Goal: Book appointment/travel/reservation

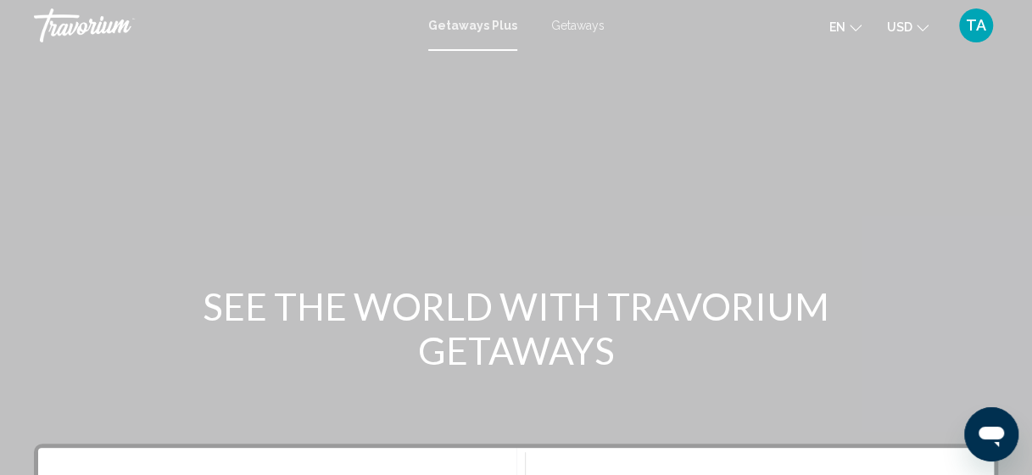
click at [859, 22] on icon "Change language" at bounding box center [856, 28] width 12 height 12
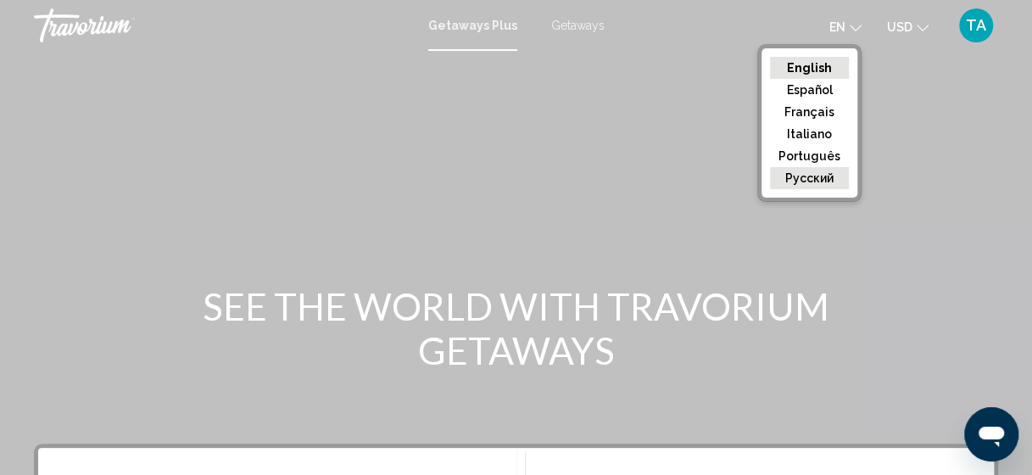
click at [828, 178] on button "русский" at bounding box center [809, 178] width 79 height 22
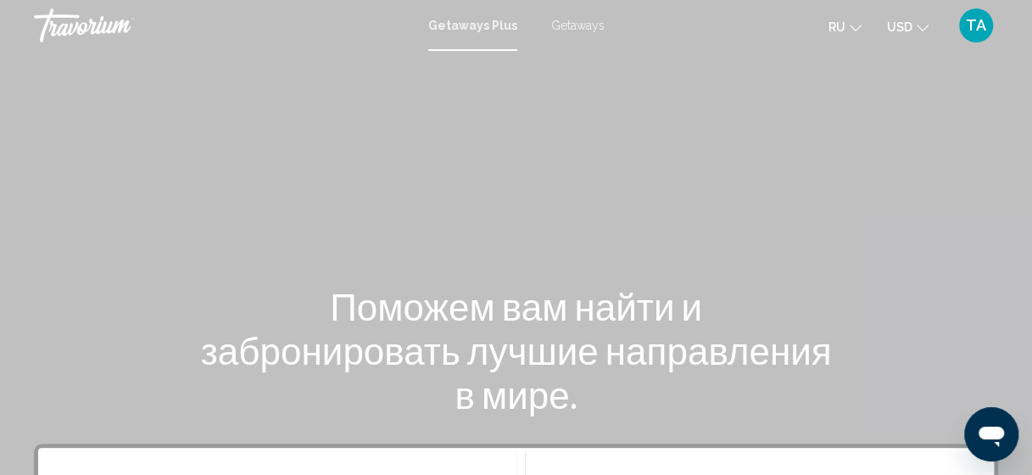
click at [911, 31] on span "USD" at bounding box center [899, 27] width 25 height 14
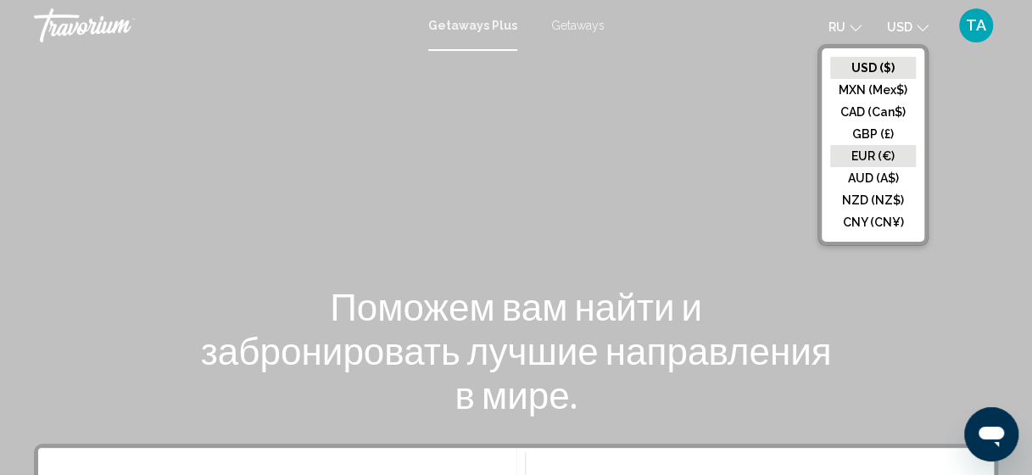
click at [885, 152] on button "EUR (€)" at bounding box center [874, 156] width 86 height 22
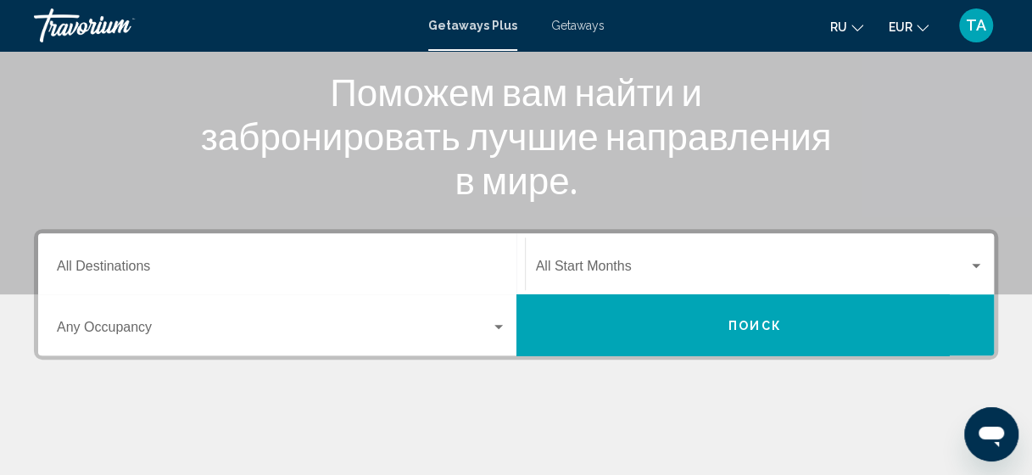
scroll to position [216, 0]
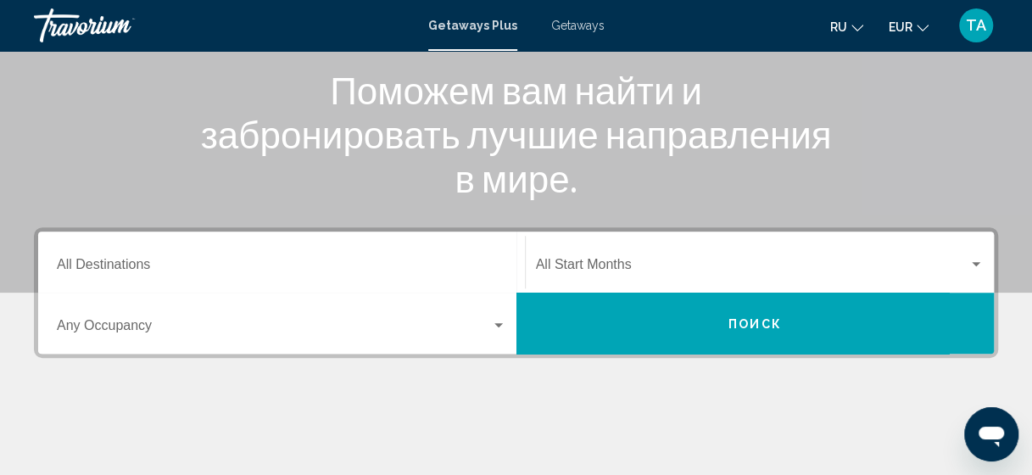
click at [260, 264] on input "Destination All Destinations" at bounding box center [282, 267] width 450 height 15
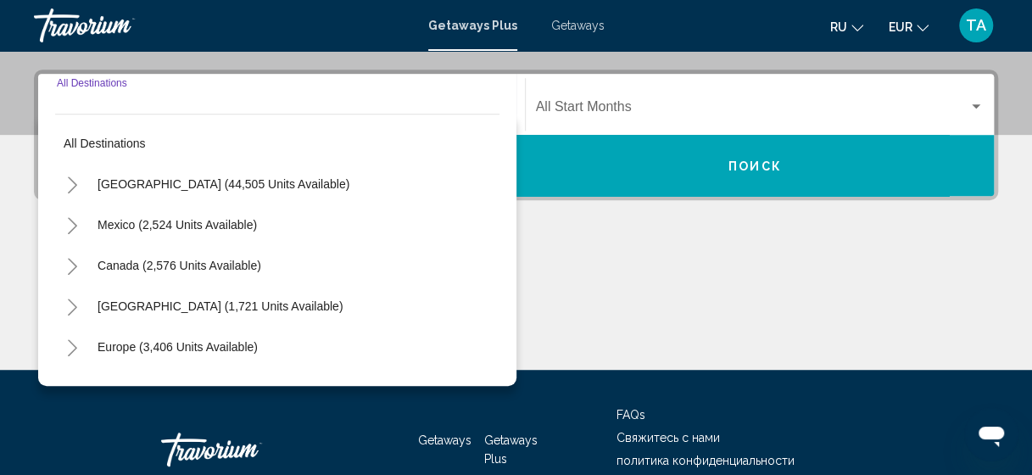
scroll to position [389, 0]
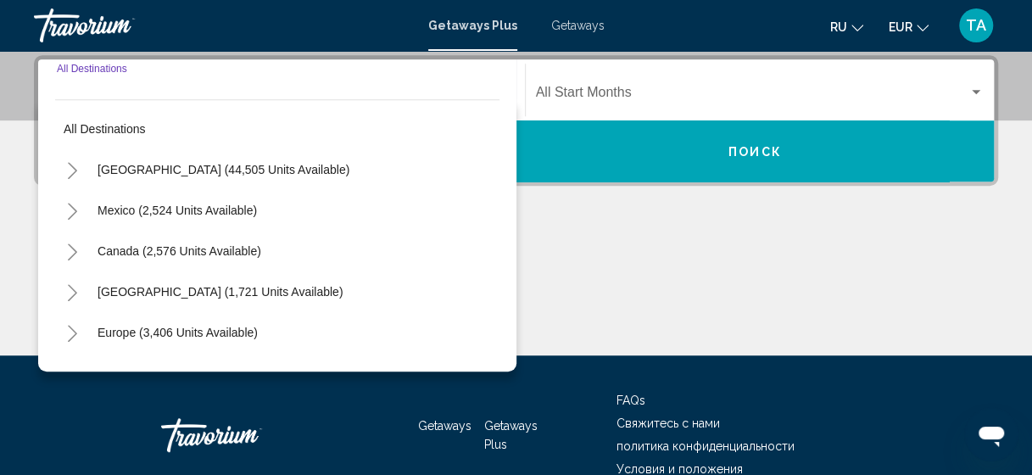
click at [289, 98] on input "Destination All Destinations" at bounding box center [282, 95] width 450 height 15
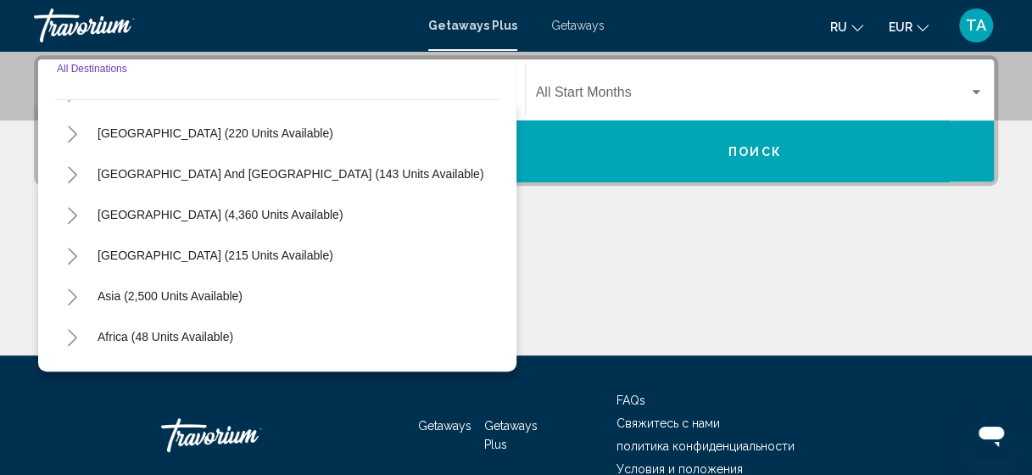
scroll to position [218, 0]
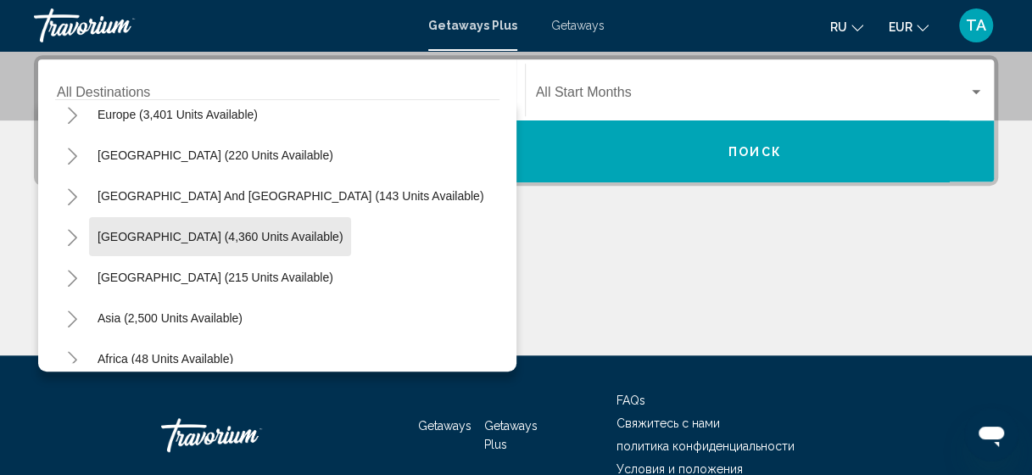
click at [281, 224] on button "[GEOGRAPHIC_DATA] (4,360 units available)" at bounding box center [220, 236] width 262 height 39
type input "**********"
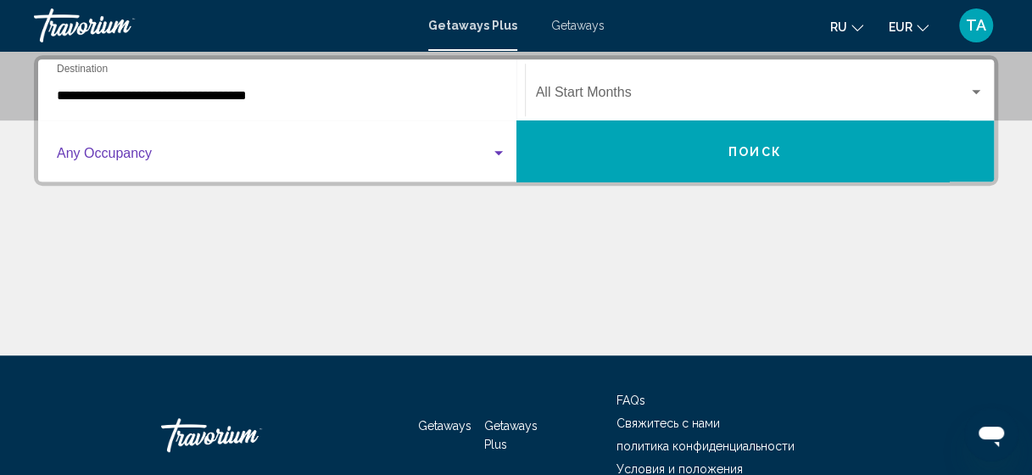
click at [193, 160] on span "Search widget" at bounding box center [274, 156] width 434 height 15
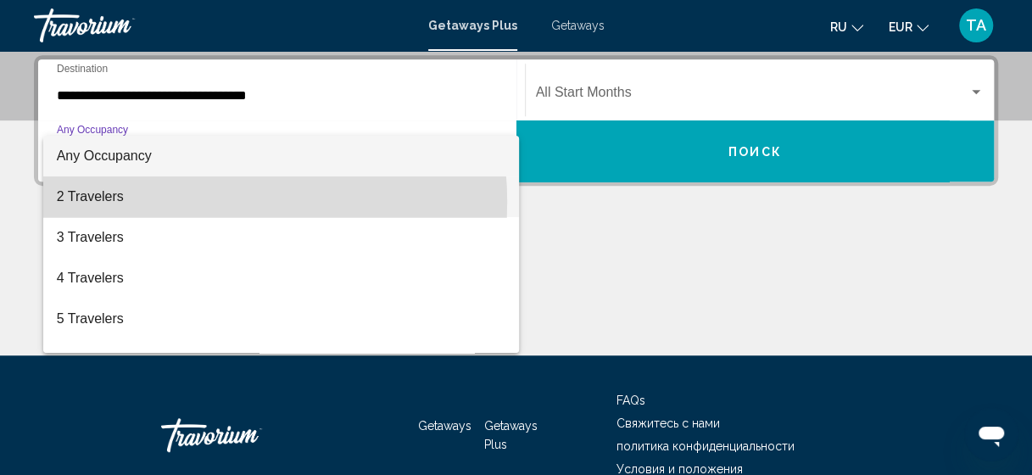
click at [185, 202] on span "2 Travelers" at bounding box center [282, 196] width 450 height 41
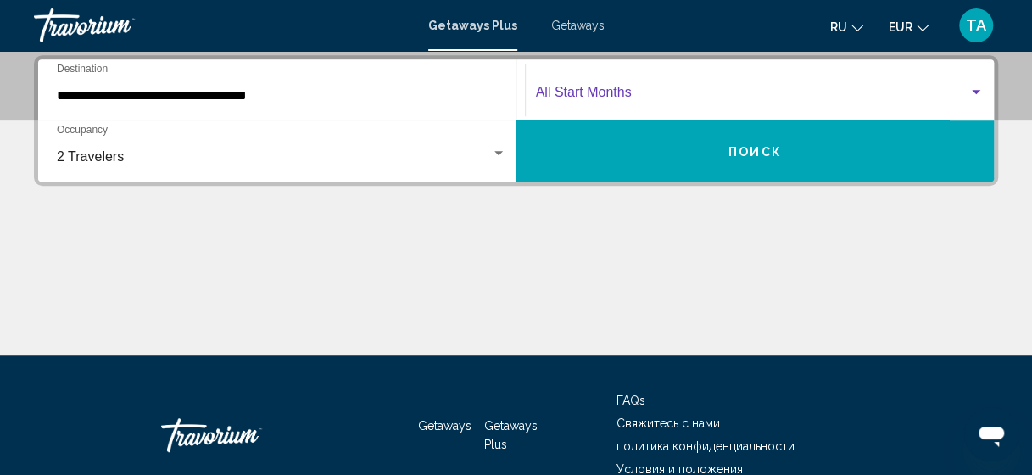
click at [589, 96] on span "Search widget" at bounding box center [752, 95] width 433 height 15
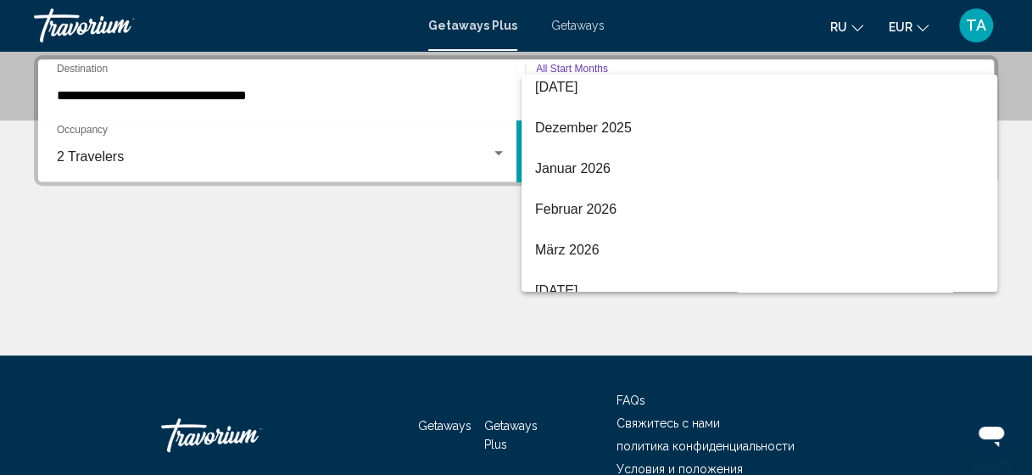
scroll to position [171, 0]
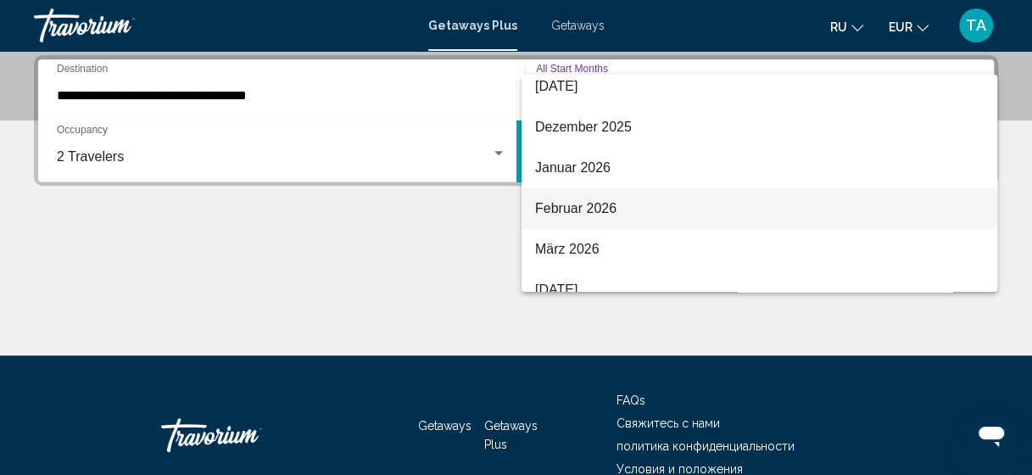
click at [590, 213] on span "Februar 2026" at bounding box center [759, 208] width 449 height 41
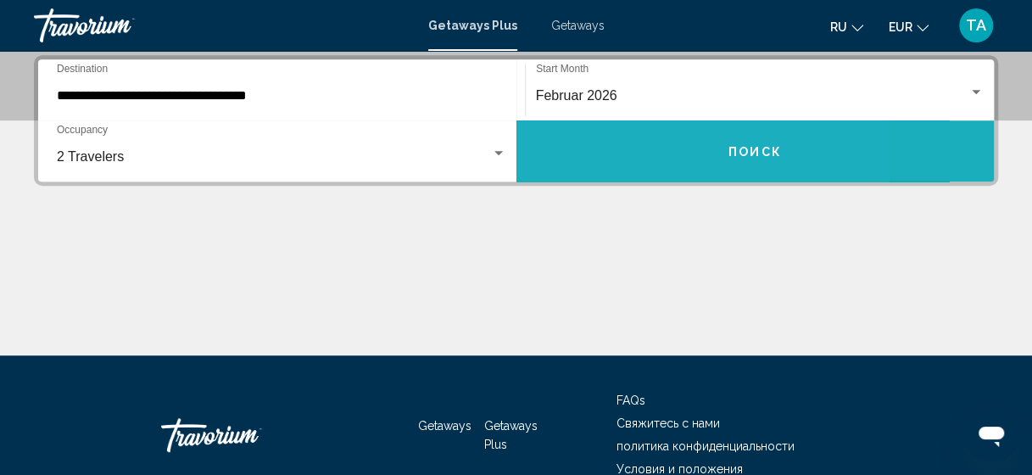
click at [619, 143] on button "Поиск" at bounding box center [756, 150] width 478 height 61
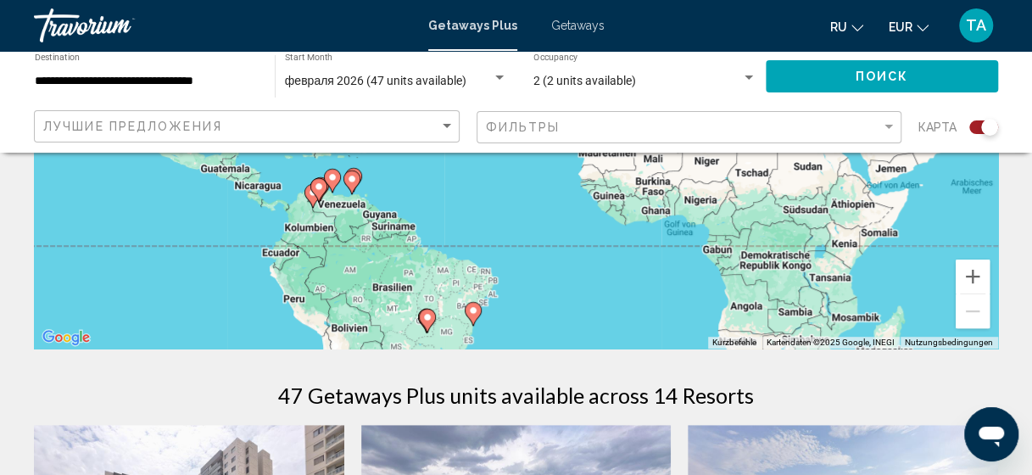
scroll to position [331, 0]
click at [314, 227] on div "Um den Modus zum Ziehen mit der Tastatur zu aktivieren, drückst du Alt + Eingab…" at bounding box center [516, 93] width 965 height 509
click at [977, 279] on button "Vergrößern" at bounding box center [973, 276] width 34 height 34
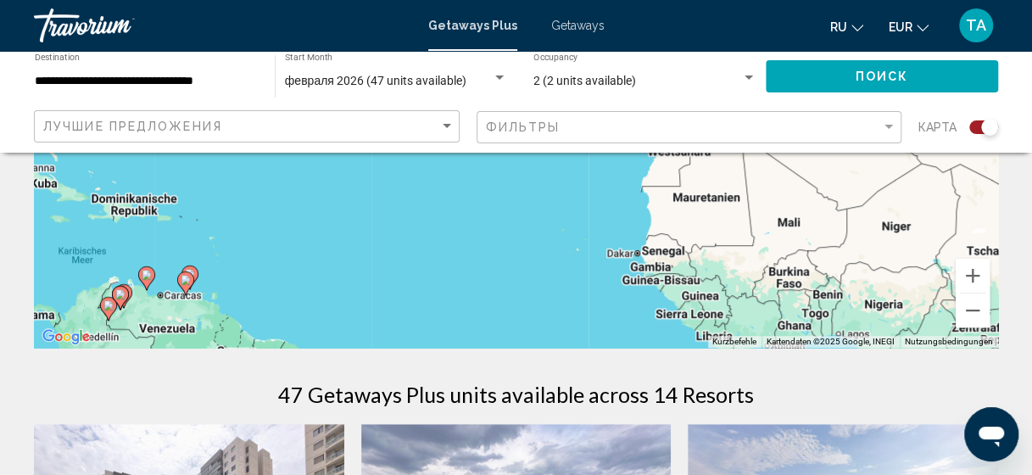
click at [497, 282] on div "Um den Modus zum Ziehen mit der Tastatur zu aktivieren, drückst du Alt + Eingab…" at bounding box center [516, 93] width 965 height 509
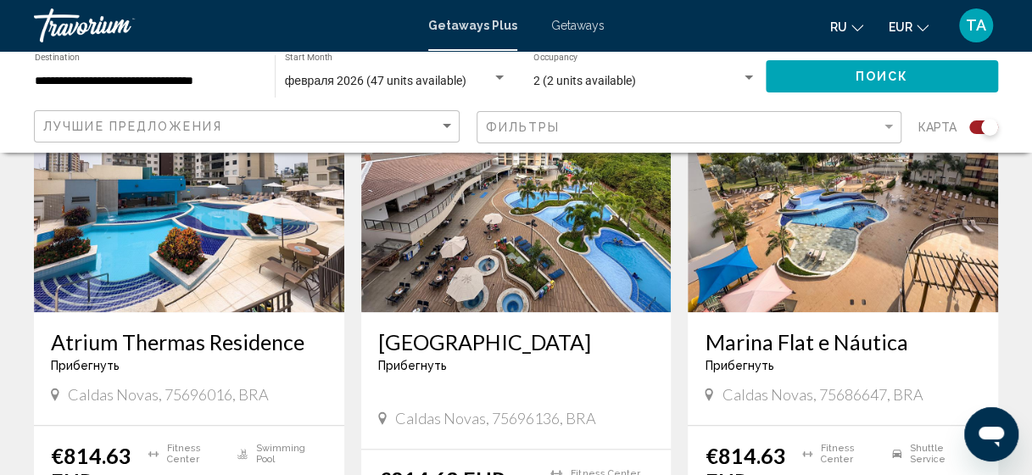
scroll to position [730, 0]
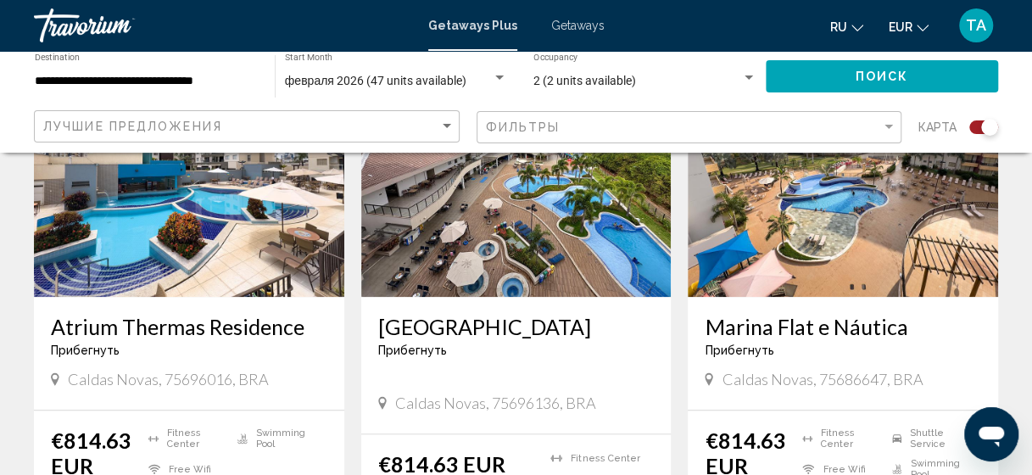
click at [327, 118] on div "Лучшие предложения" at bounding box center [248, 126] width 411 height 31
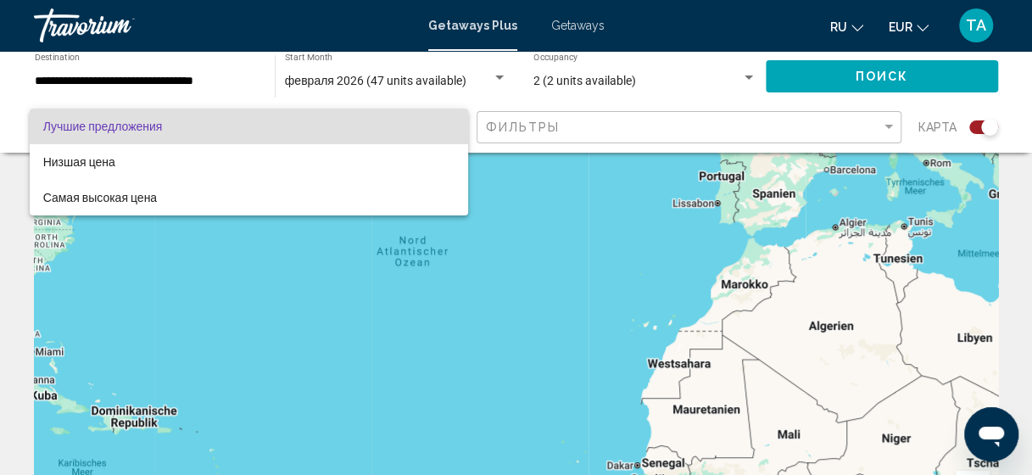
scroll to position [0, 0]
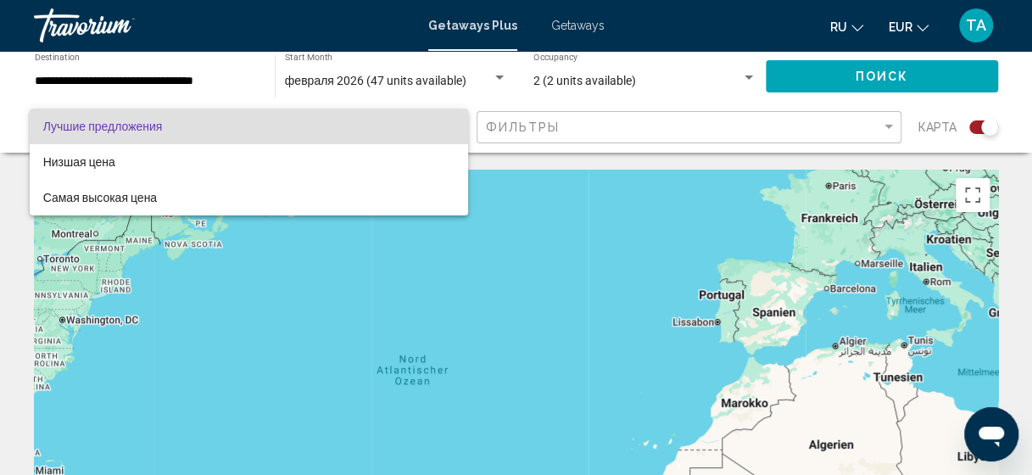
click at [461, 297] on div at bounding box center [516, 237] width 1032 height 475
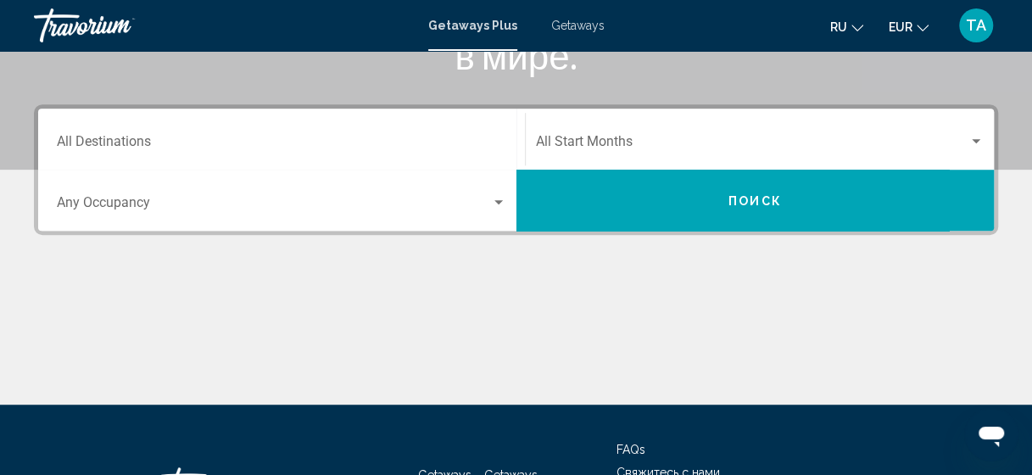
scroll to position [336, 0]
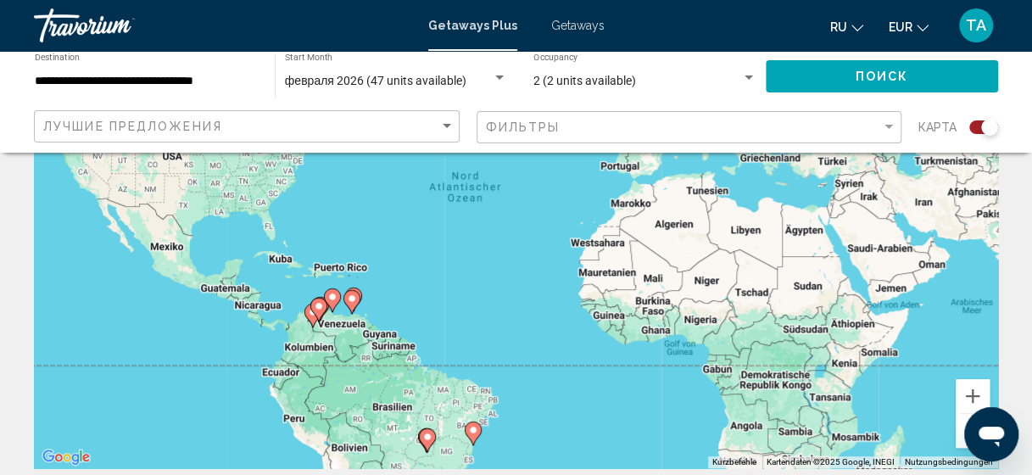
scroll to position [214, 0]
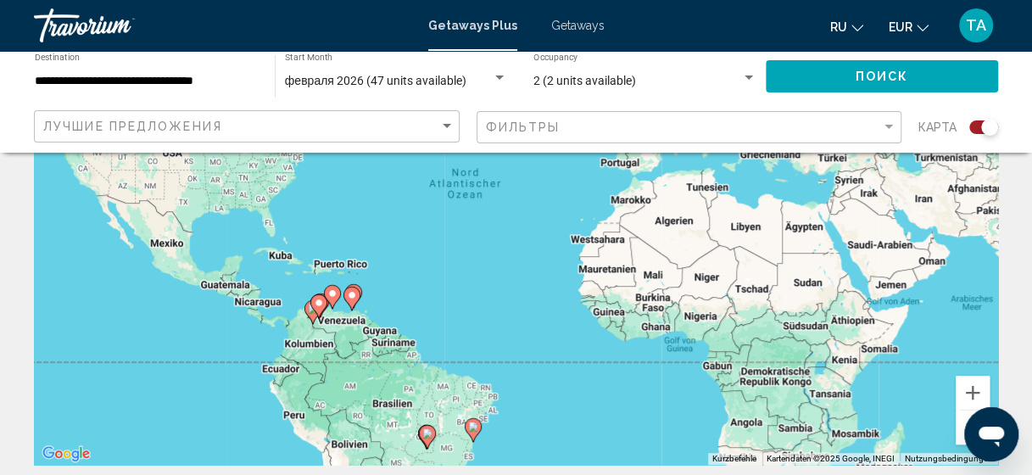
click at [311, 344] on div "Um den Modus zum Ziehen mit der Tastatur zu aktivieren, drückst du Alt + Eingab…" at bounding box center [516, 210] width 965 height 509
click at [978, 390] on button "Vergrößern" at bounding box center [973, 393] width 34 height 34
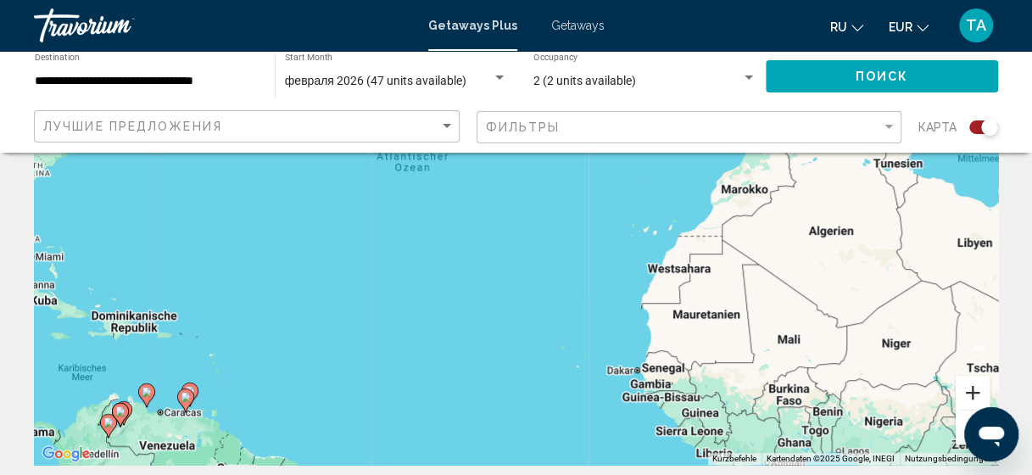
click at [979, 392] on button "Vergrößern" at bounding box center [973, 393] width 34 height 34
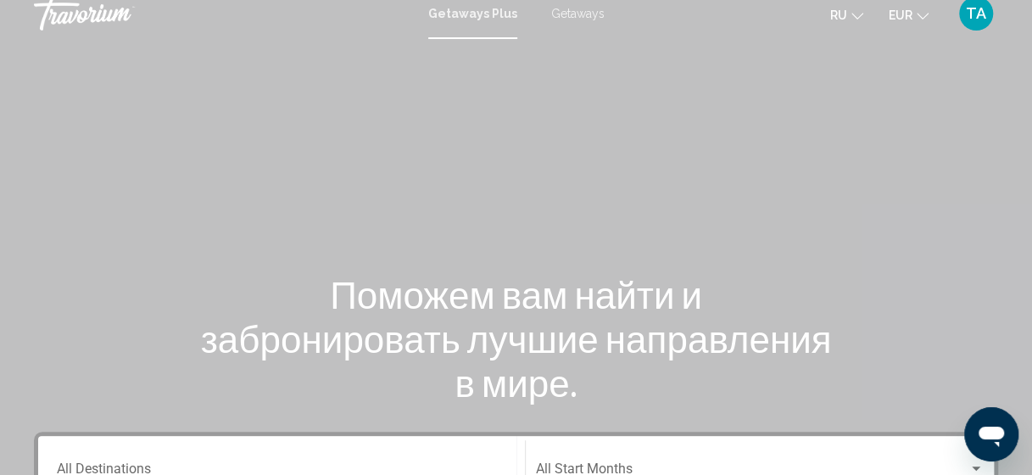
scroll to position [8, 0]
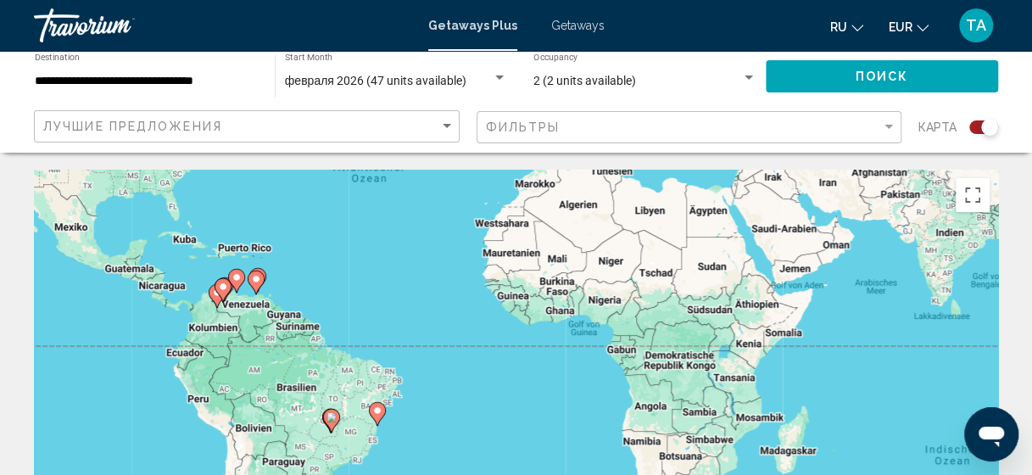
drag, startPoint x: 301, startPoint y: 378, endPoint x: 208, endPoint y: 143, distance: 252.8
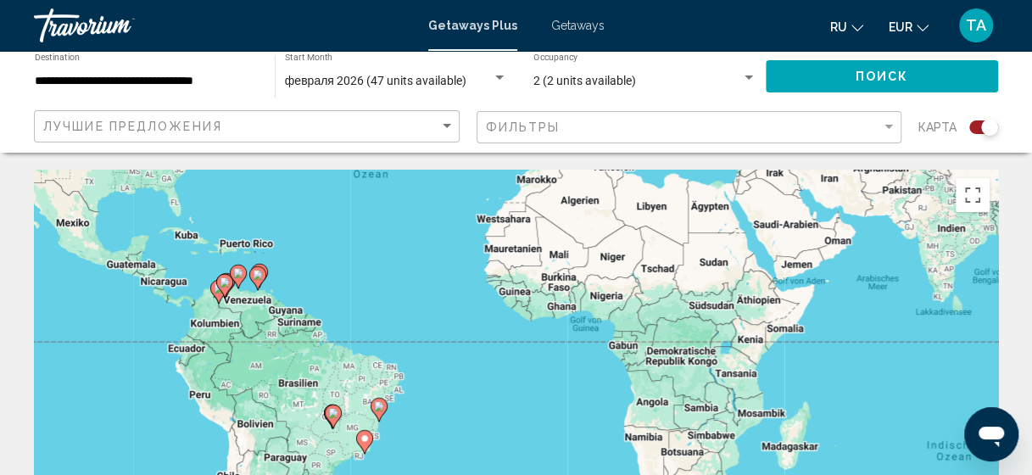
click at [299, 298] on div "Um den Modus zum Ziehen mit der Tastatur zu aktivieren, drückst du Alt + Eingab…" at bounding box center [516, 424] width 965 height 509
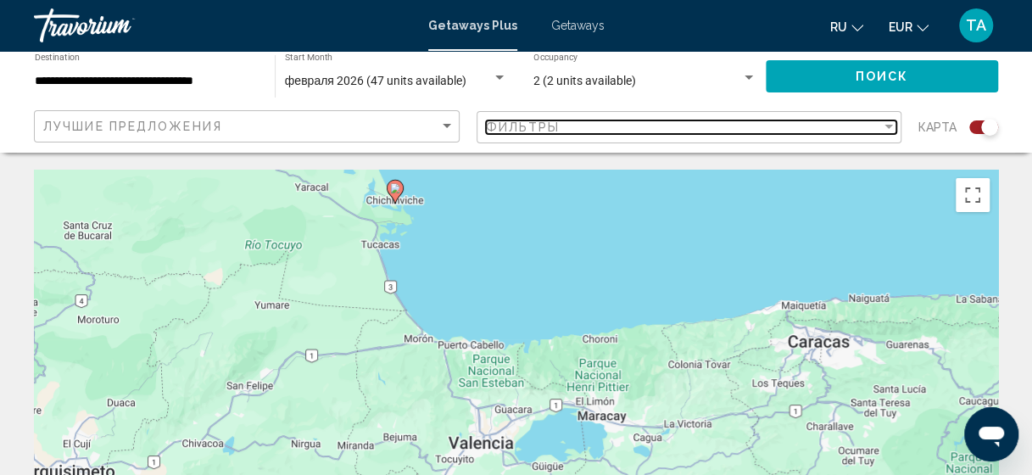
click at [777, 122] on div "Фильтры" at bounding box center [684, 127] width 396 height 14
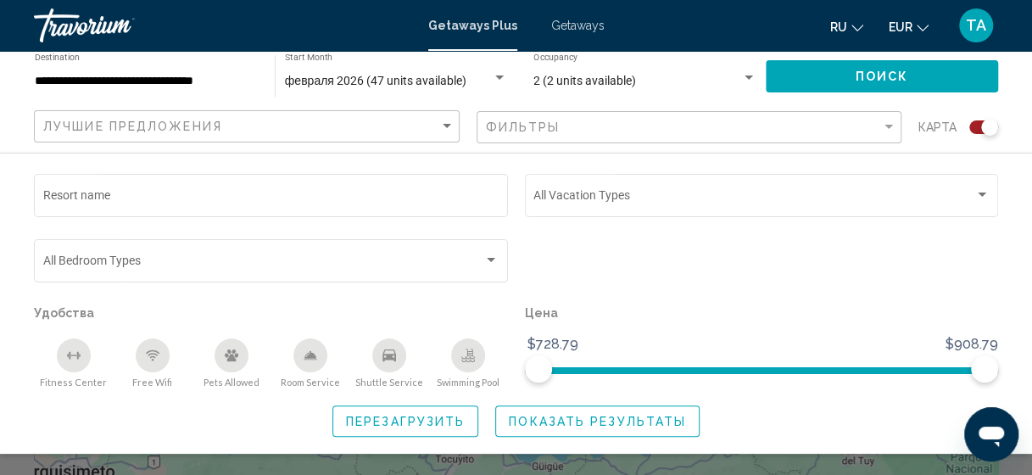
drag, startPoint x: 300, startPoint y: 137, endPoint x: 240, endPoint y: 116, distance: 63.9
click at [240, 116] on div "Лучшие предложения" at bounding box center [248, 126] width 411 height 31
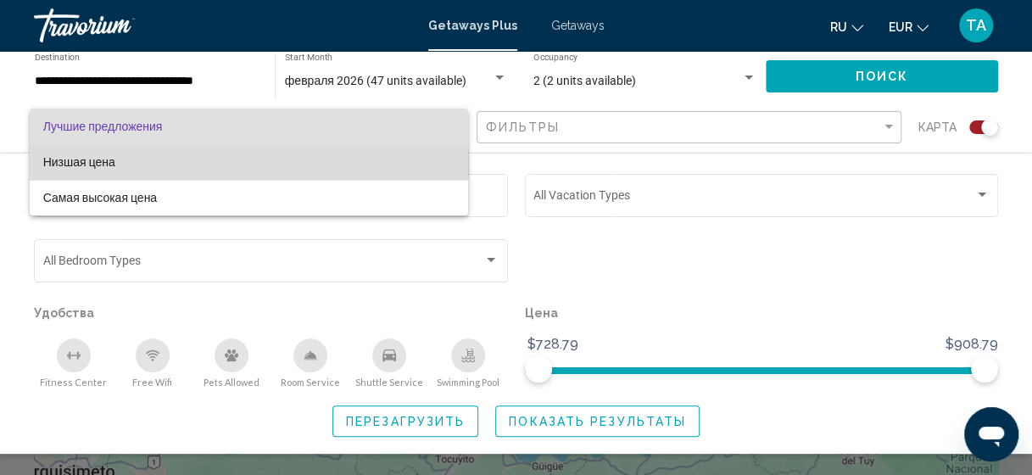
click at [204, 165] on span "Низшая цена" at bounding box center [248, 162] width 411 height 36
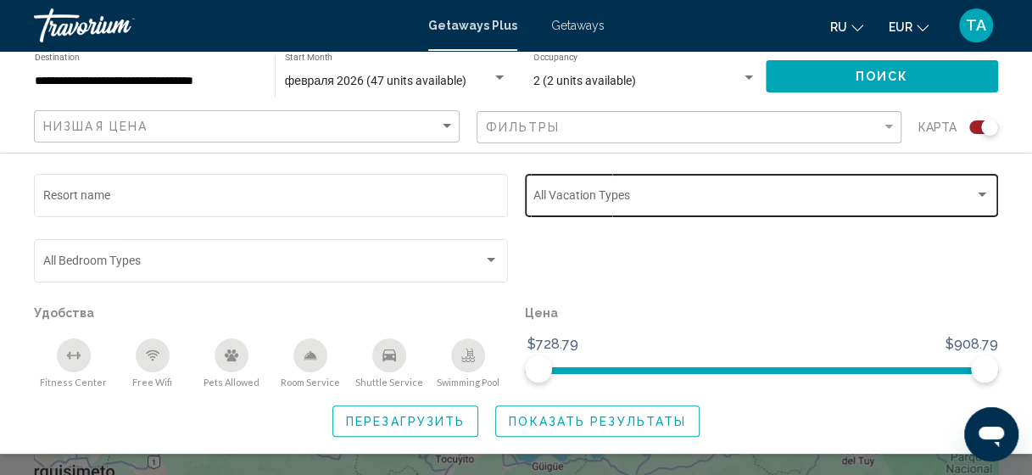
click at [855, 184] on div "Vacation Types All Vacation Types" at bounding box center [762, 194] width 456 height 47
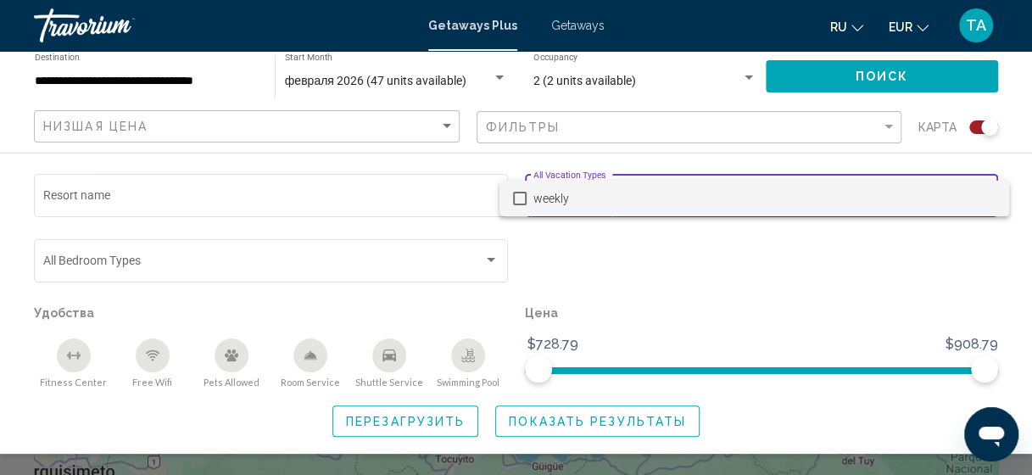
scroll to position [49, 0]
click at [597, 263] on div at bounding box center [516, 237] width 1032 height 475
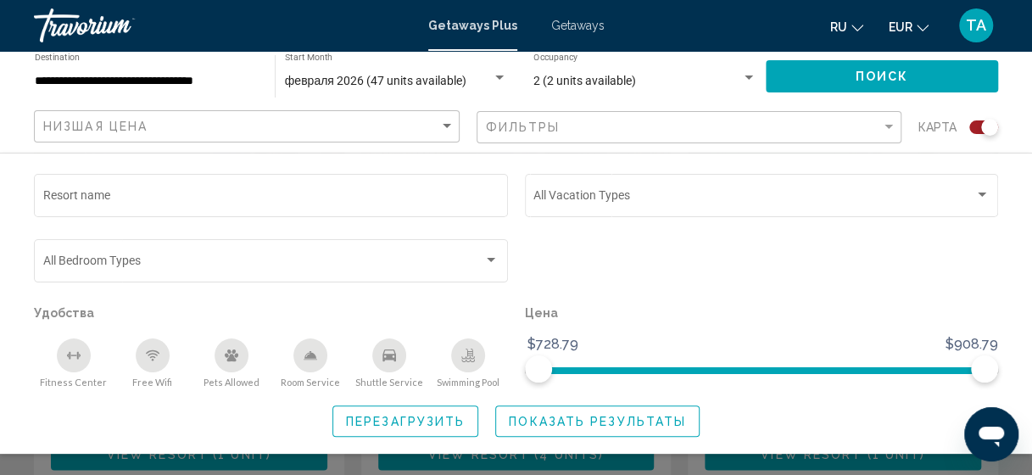
scroll to position [1426, 0]
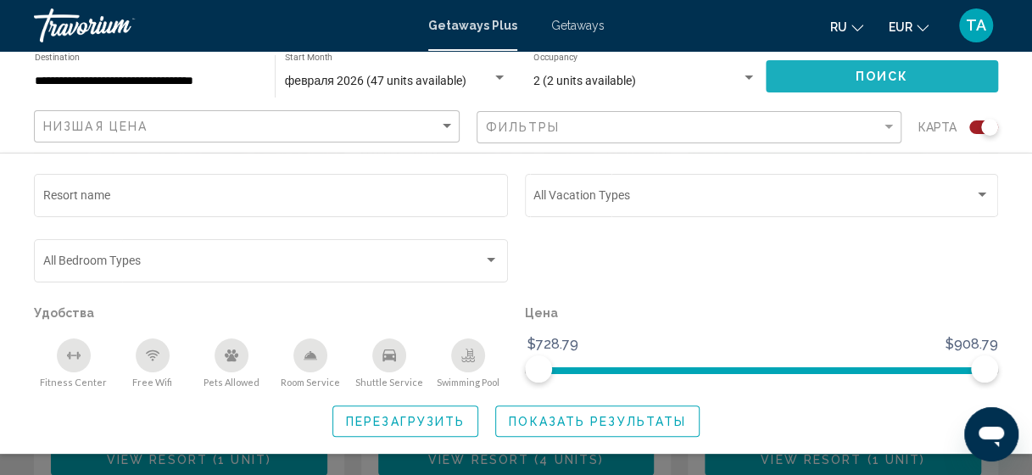
click at [903, 78] on span "Поиск" at bounding box center [882, 77] width 53 height 14
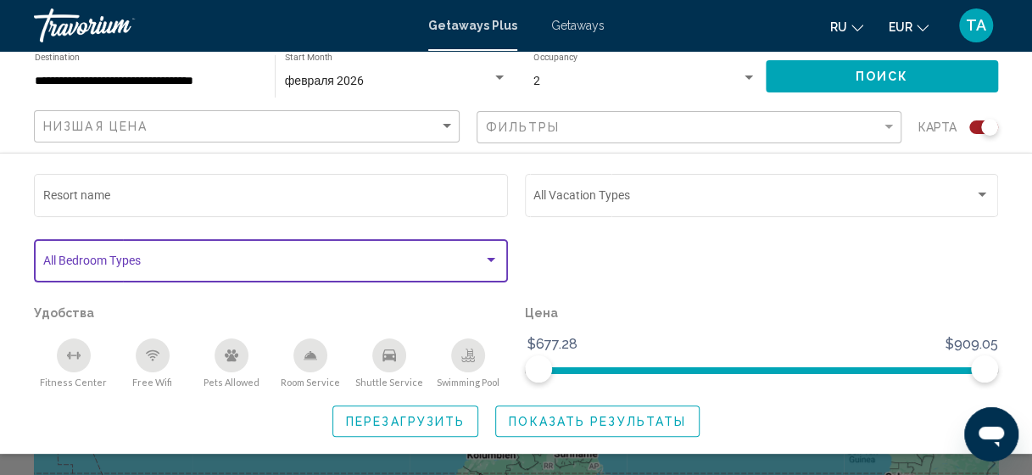
click at [405, 266] on span "Search widget" at bounding box center [263, 264] width 441 height 14
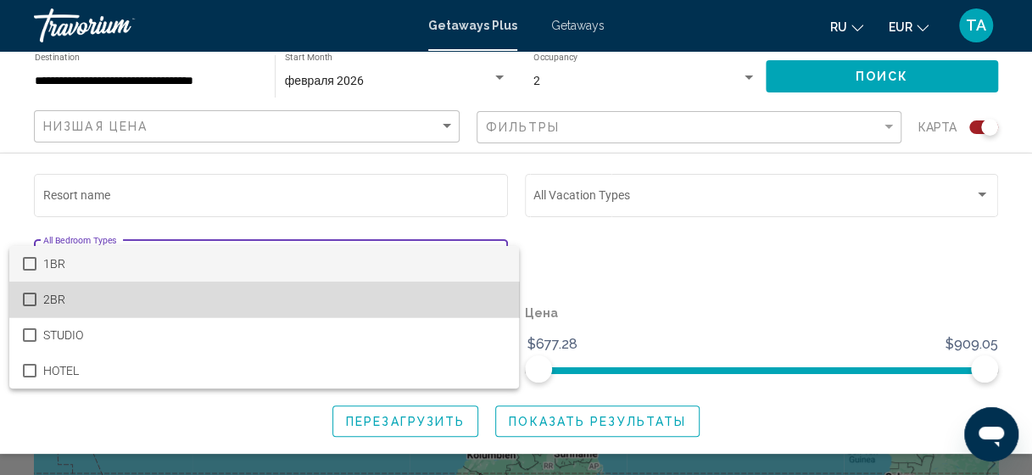
click at [388, 312] on span "2BR" at bounding box center [274, 300] width 462 height 36
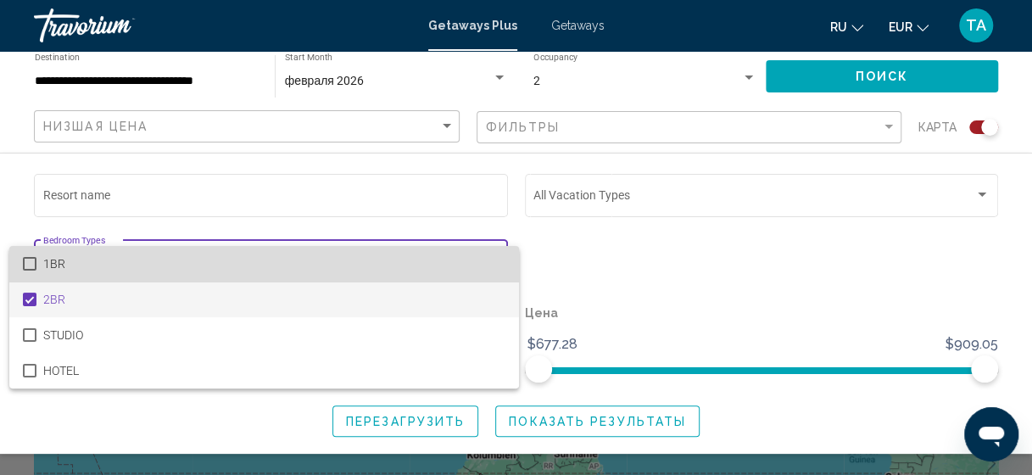
click at [392, 276] on span "1BR" at bounding box center [274, 264] width 462 height 36
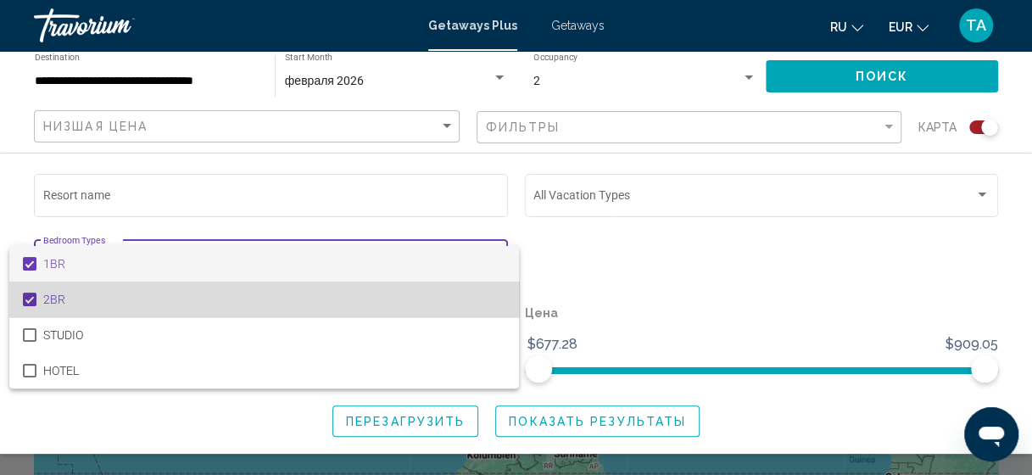
click at [316, 307] on span "2BR" at bounding box center [274, 300] width 462 height 36
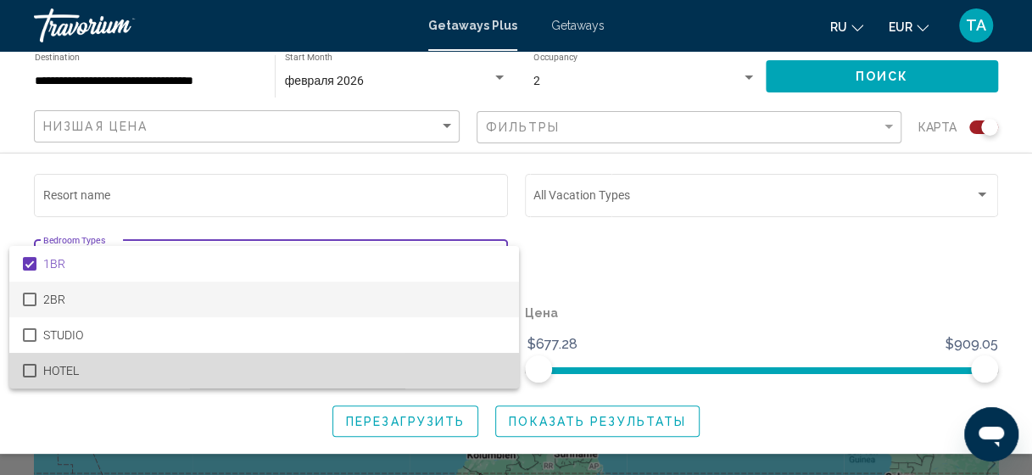
click at [247, 370] on span "HOTEL" at bounding box center [274, 371] width 462 height 36
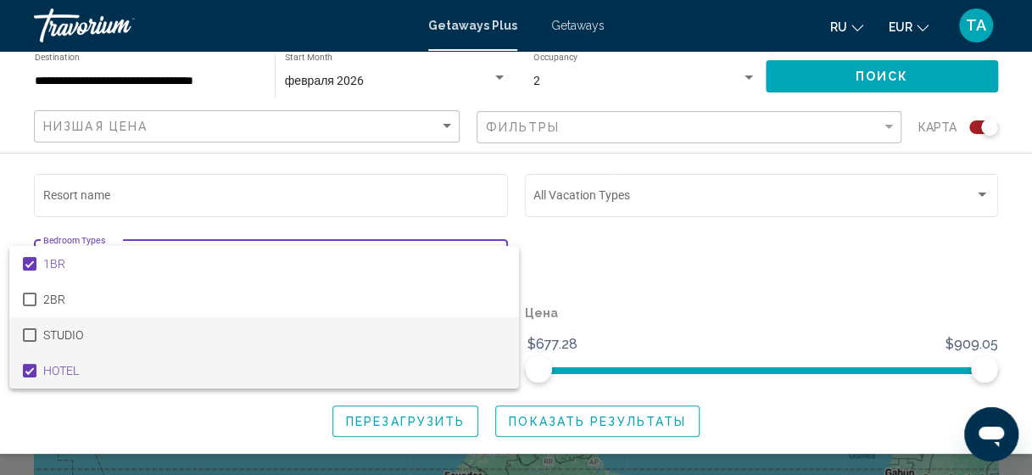
scroll to position [1, 0]
click at [36, 339] on mat-option "STUDIO" at bounding box center [264, 335] width 510 height 36
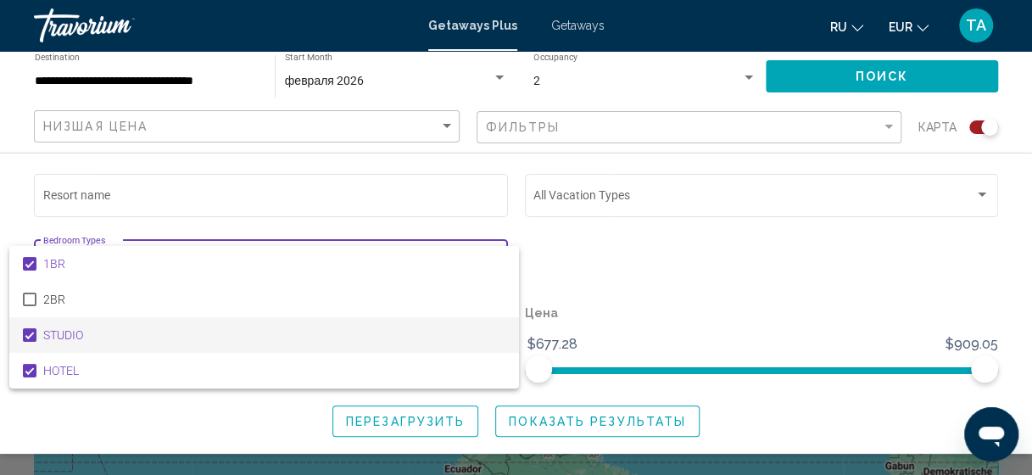
scroll to position [0, 0]
click at [795, 263] on div at bounding box center [516, 237] width 1032 height 475
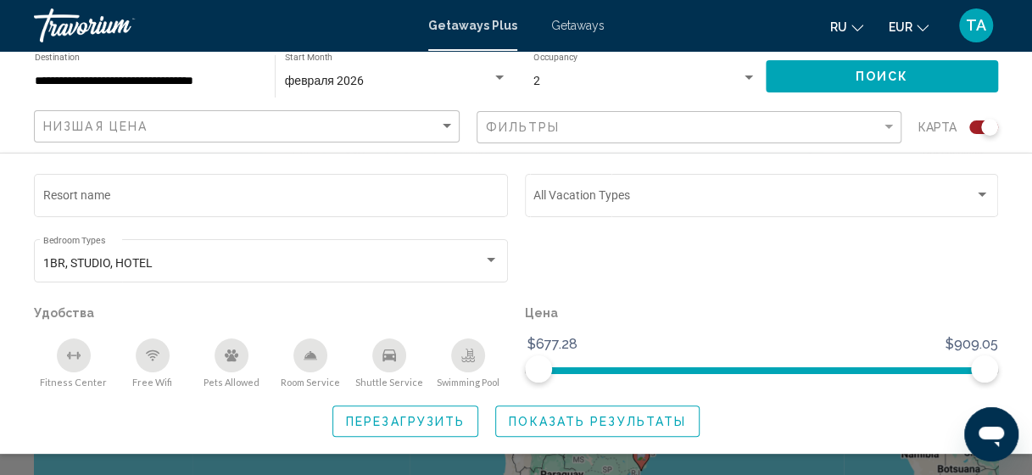
scroll to position [114, 0]
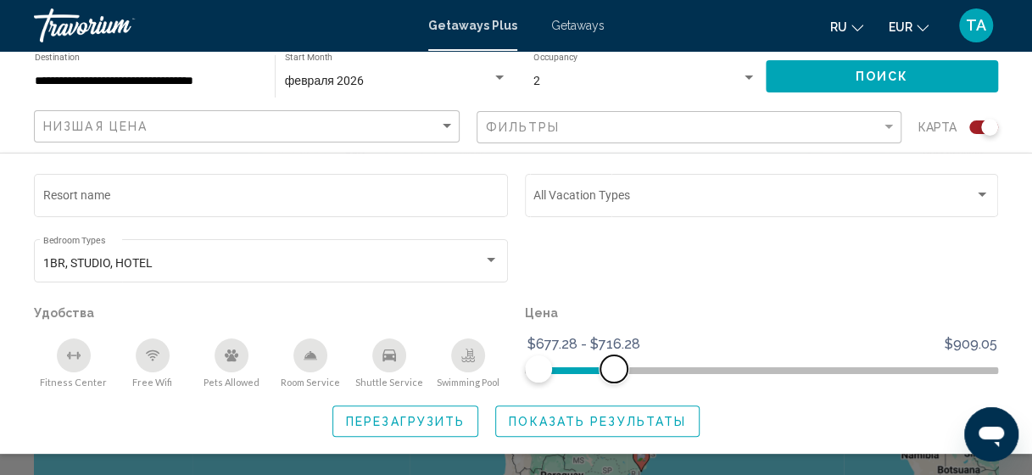
drag, startPoint x: 989, startPoint y: 375, endPoint x: 614, endPoint y: 379, distance: 375.0
click at [614, 379] on span "Search widget" at bounding box center [614, 368] width 27 height 27
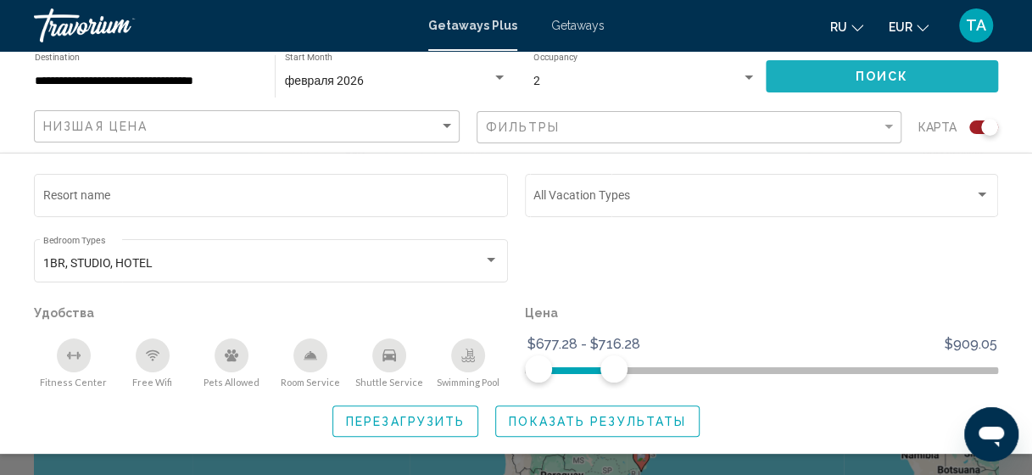
click at [883, 77] on span "Поиск" at bounding box center [882, 77] width 53 height 14
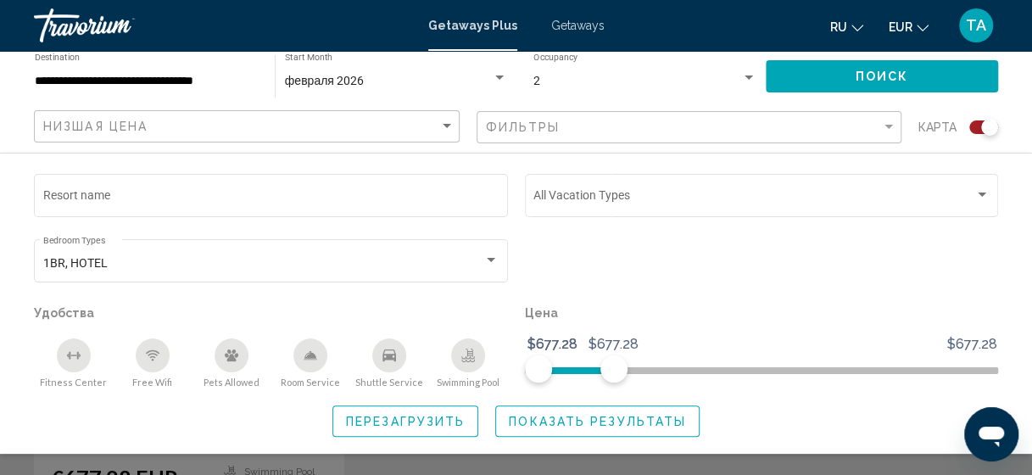
scroll to position [2328, 0]
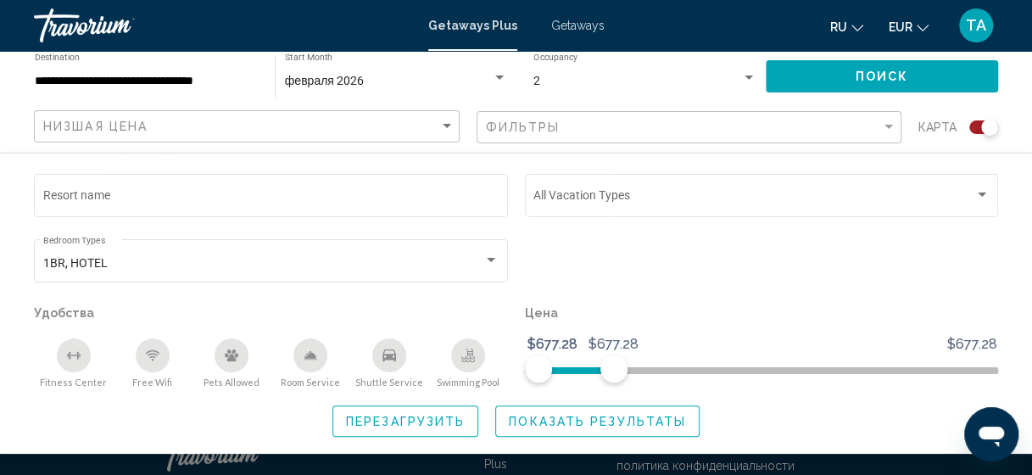
click at [857, 438] on div "Resort name Vacation Types All Vacation Types 1BR, HOTEL Bedroom Types All Bedr…" at bounding box center [516, 303] width 1032 height 301
click at [652, 415] on span "Показать результаты" at bounding box center [597, 422] width 177 height 14
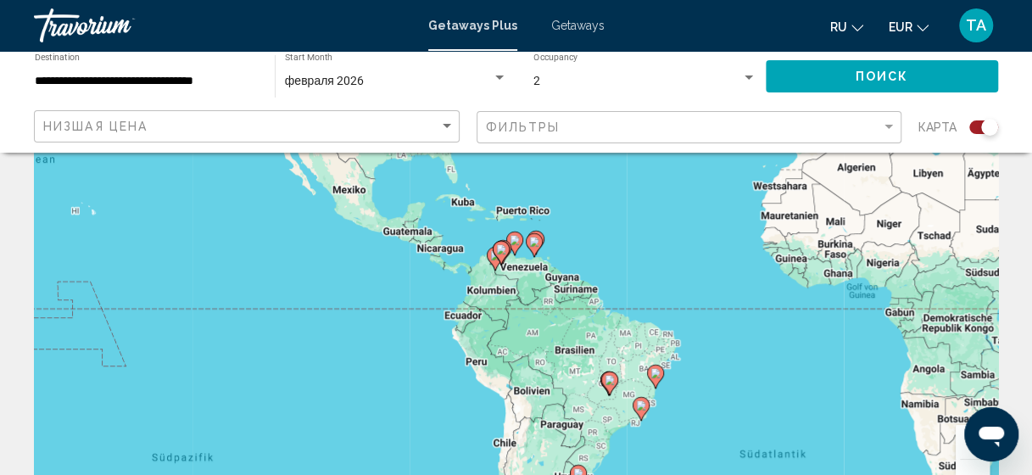
scroll to position [0, 0]
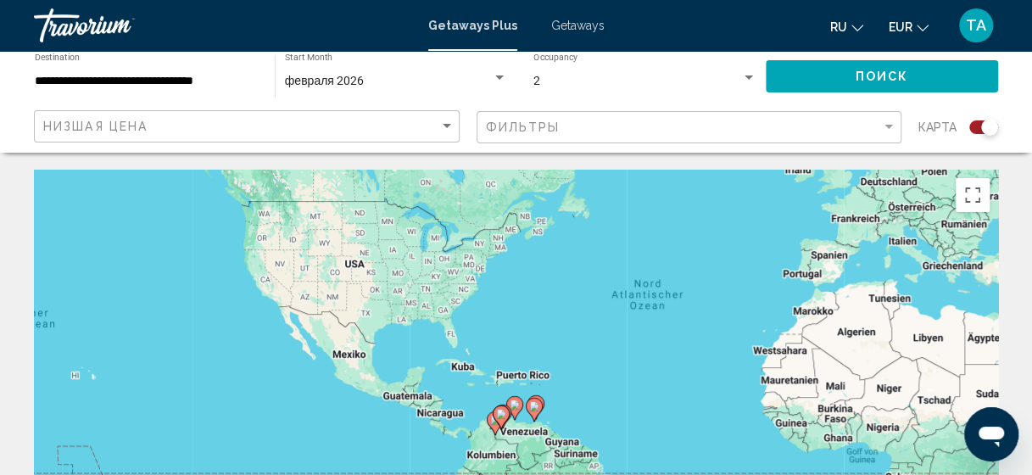
click at [575, 19] on span "Getaways" at bounding box center [577, 26] width 53 height 14
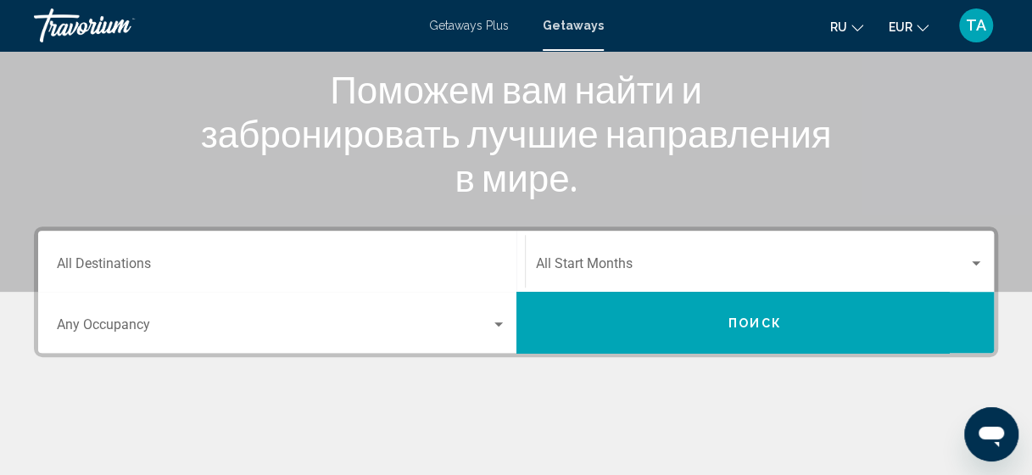
click at [351, 263] on input "Destination All Destinations" at bounding box center [282, 267] width 450 height 15
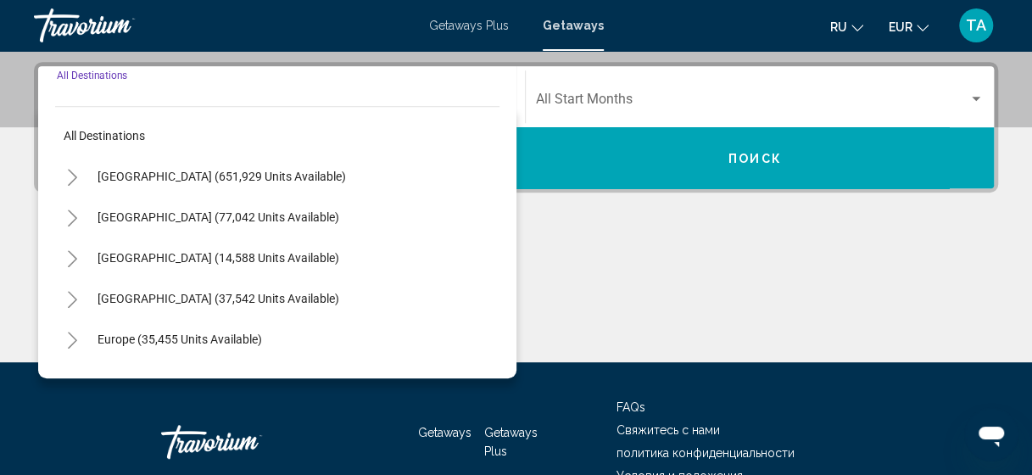
scroll to position [389, 0]
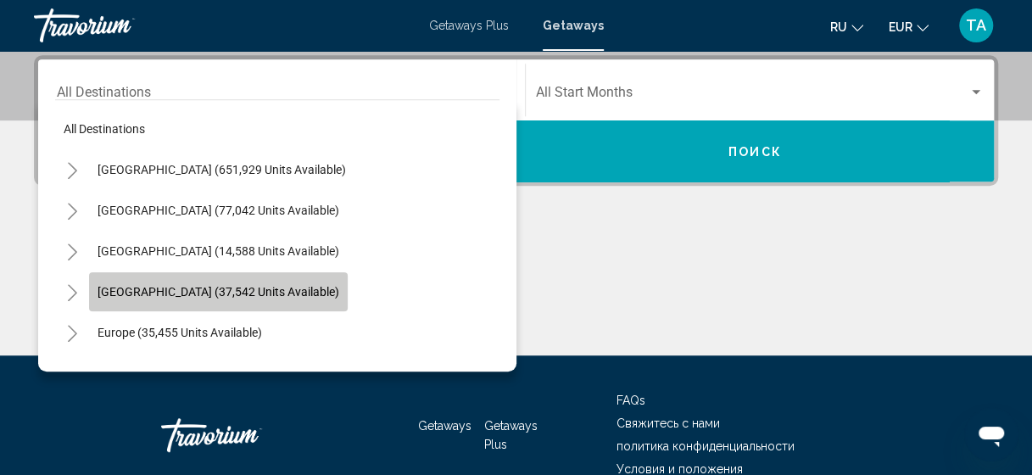
click at [294, 294] on span "[GEOGRAPHIC_DATA] (37,542 units available)" at bounding box center [219, 292] width 242 height 14
type input "**********"
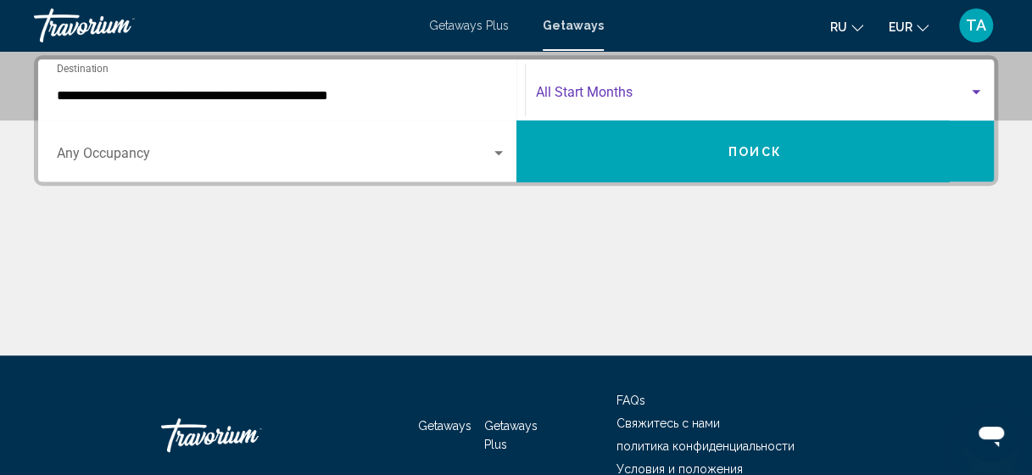
click at [606, 94] on span "Search widget" at bounding box center [752, 95] width 433 height 15
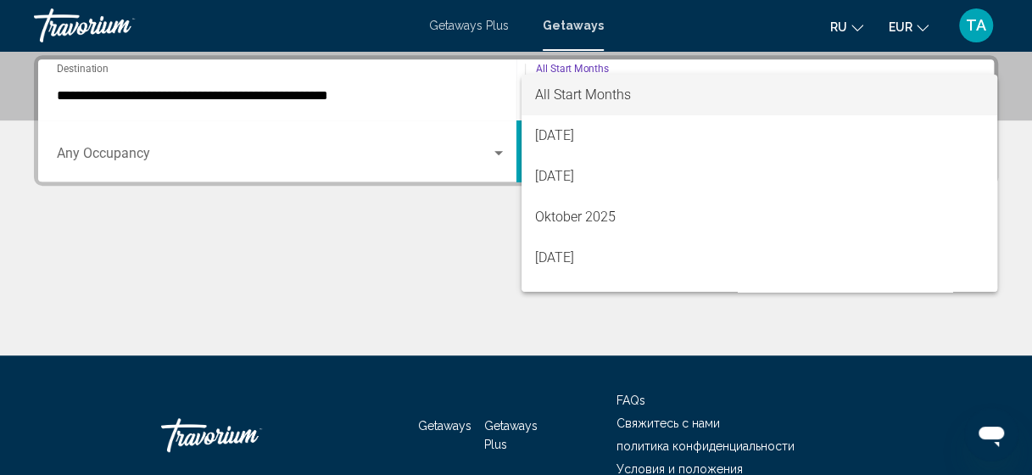
click at [372, 143] on div at bounding box center [516, 237] width 1032 height 475
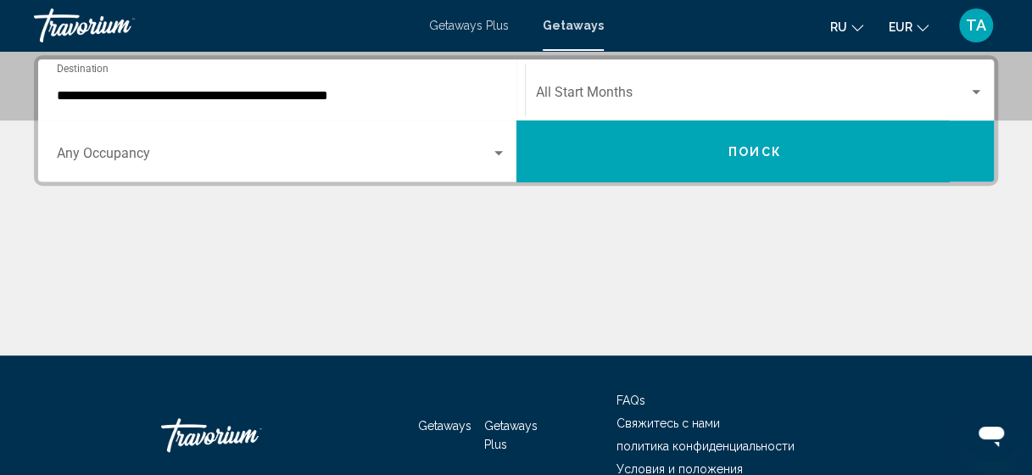
click at [380, 168] on div "Occupancy Any Occupancy" at bounding box center [282, 151] width 450 height 53
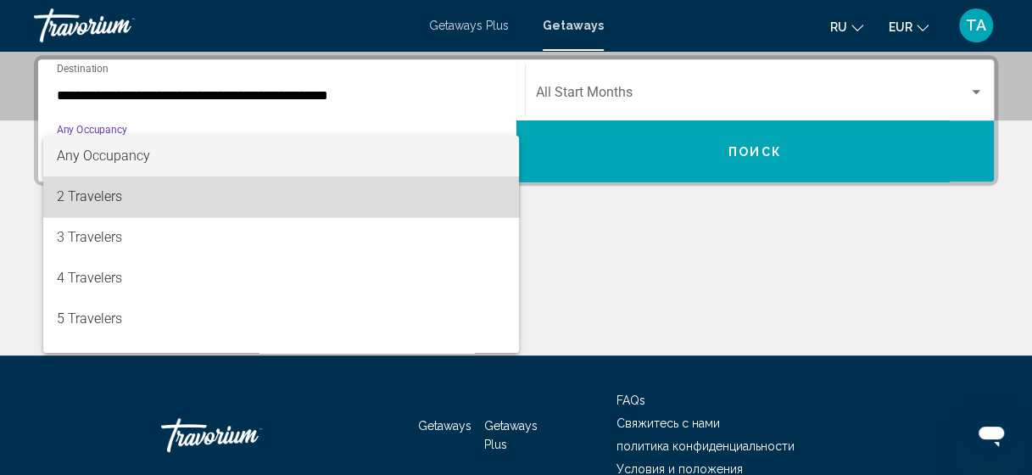
click at [342, 210] on span "2 Travelers" at bounding box center [282, 196] width 450 height 41
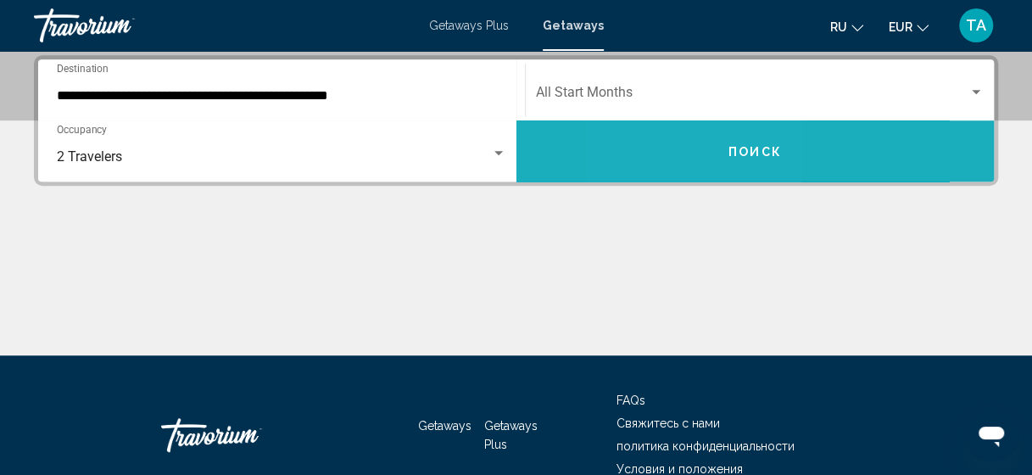
click at [685, 120] on button "Поиск" at bounding box center [756, 150] width 478 height 61
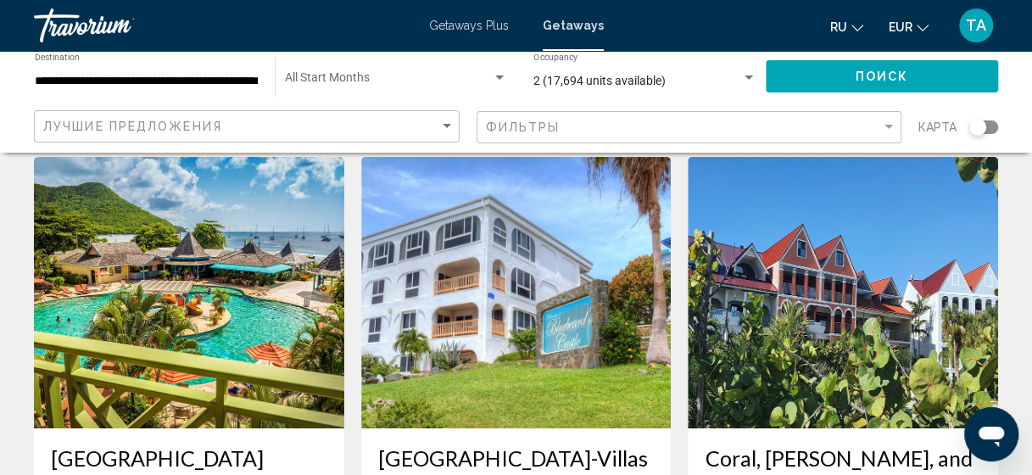
scroll to position [70, 0]
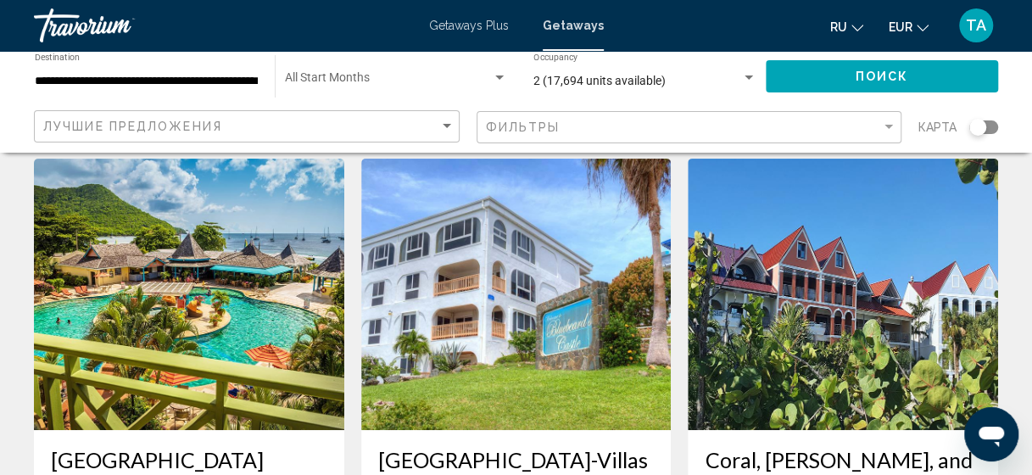
click at [679, 290] on app-weeks-search-item "Bluebeard's [GEOGRAPHIC_DATA]-Villas III Прибегнуть - Это курорт только для взр…" at bounding box center [516, 459] width 327 height 601
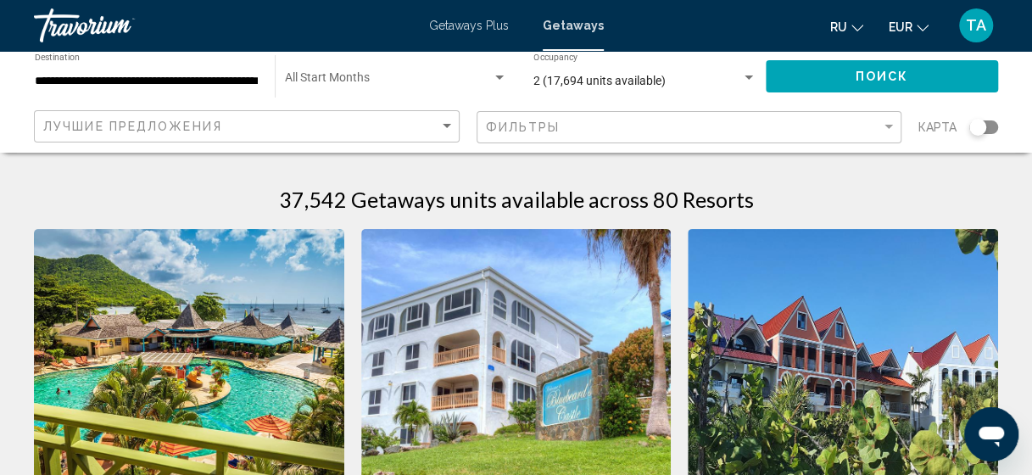
click at [341, 88] on div "Start Month All Start Months" at bounding box center [396, 76] width 222 height 47
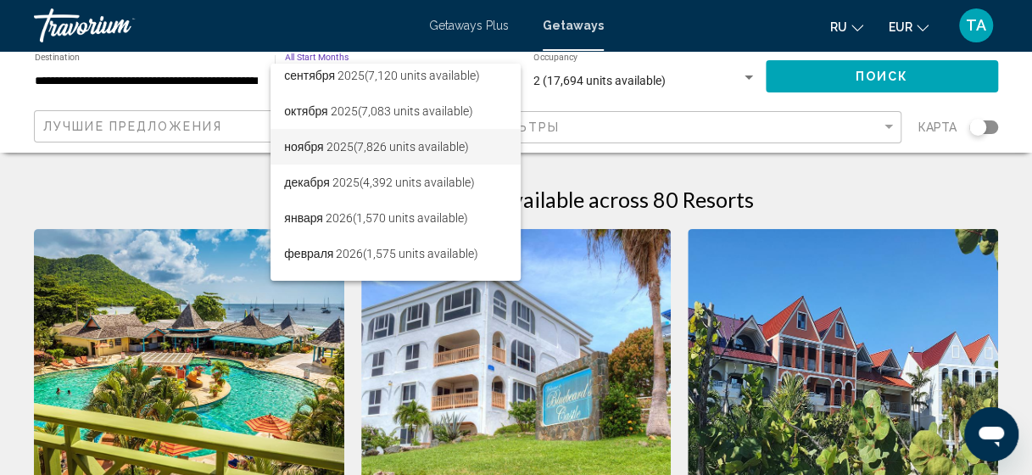
scroll to position [76, 0]
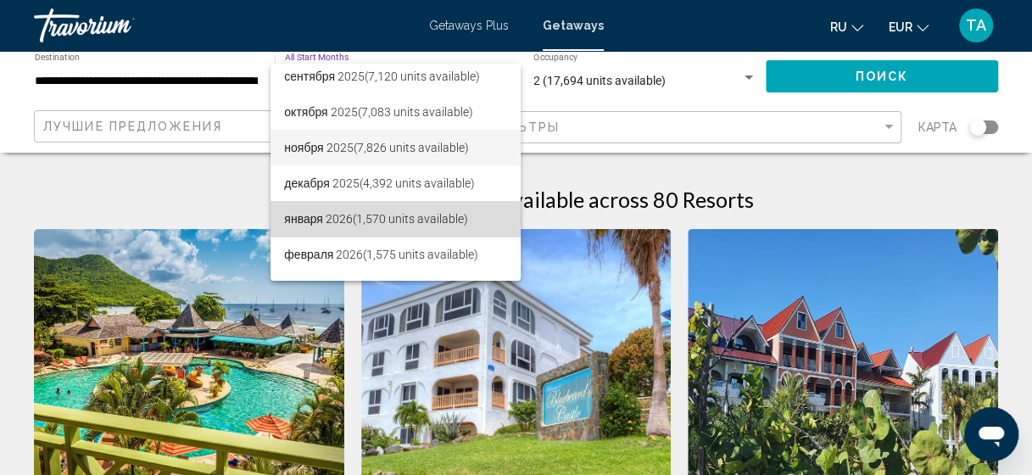
click at [334, 217] on span "января 2026 (1,570 units available)" at bounding box center [395, 219] width 223 height 36
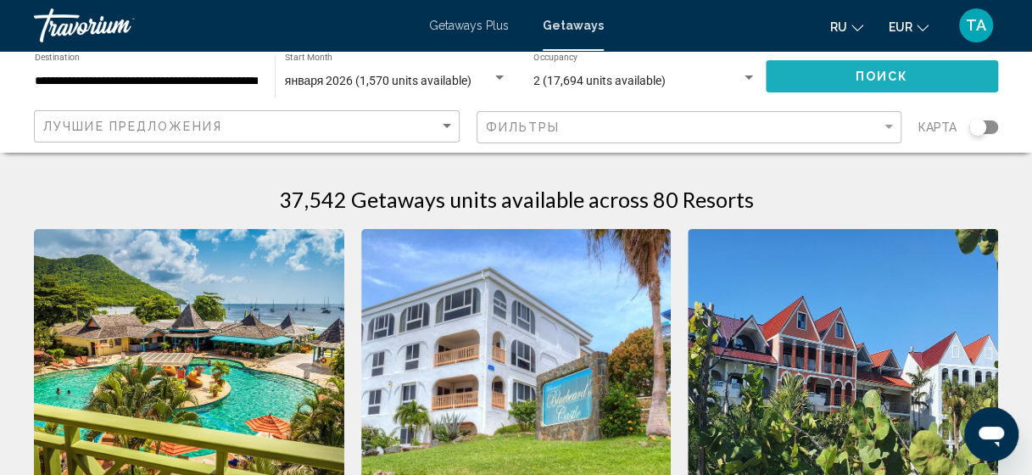
click at [826, 75] on button "Поиск" at bounding box center [882, 75] width 232 height 31
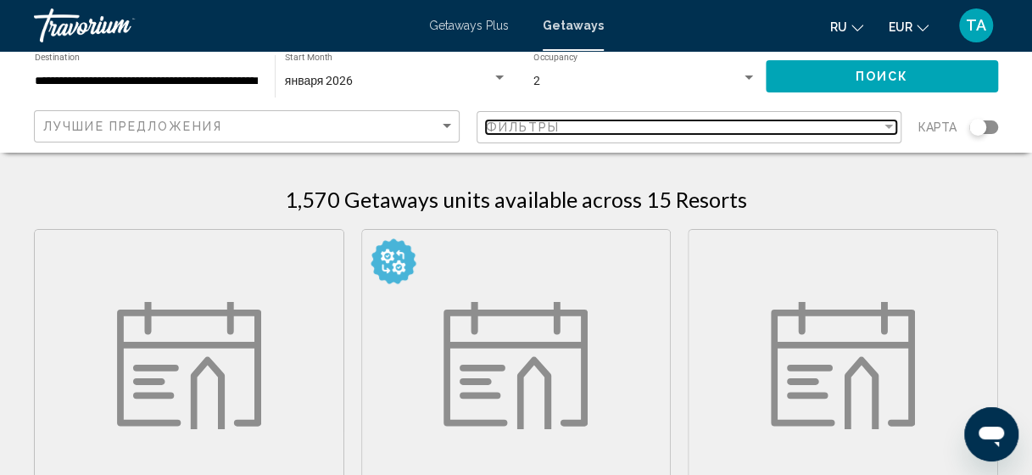
click at [502, 127] on span "Фильтры" at bounding box center [523, 127] width 75 height 14
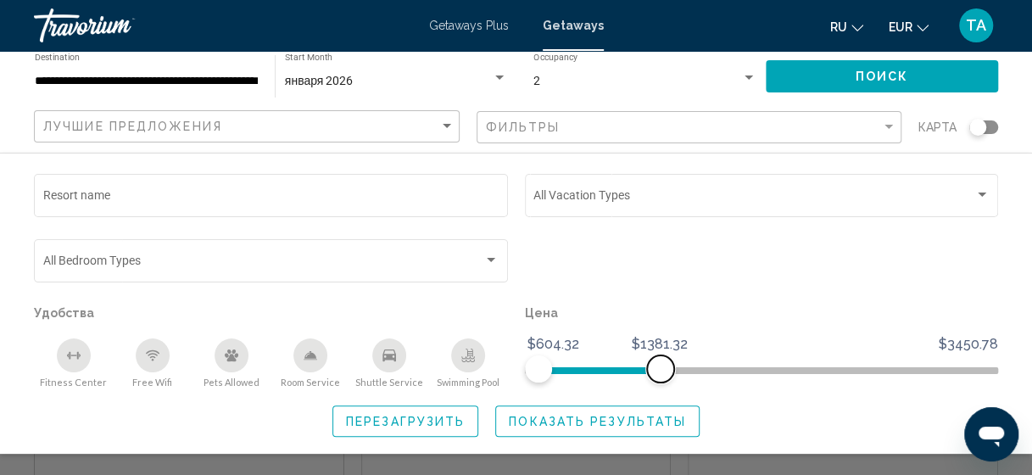
drag, startPoint x: 979, startPoint y: 366, endPoint x: 660, endPoint y: 354, distance: 319.2
click at [660, 367] on ngx-slider "$604.32 $3450.78 $604.32 $1381.32 $604.32 - $1116.32" at bounding box center [762, 368] width 474 height 3
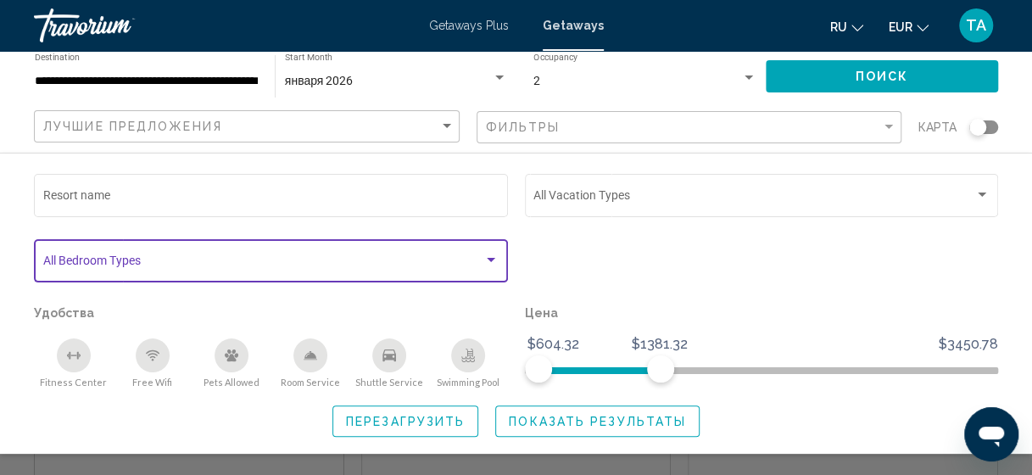
click at [110, 265] on span "Search widget" at bounding box center [263, 264] width 441 height 14
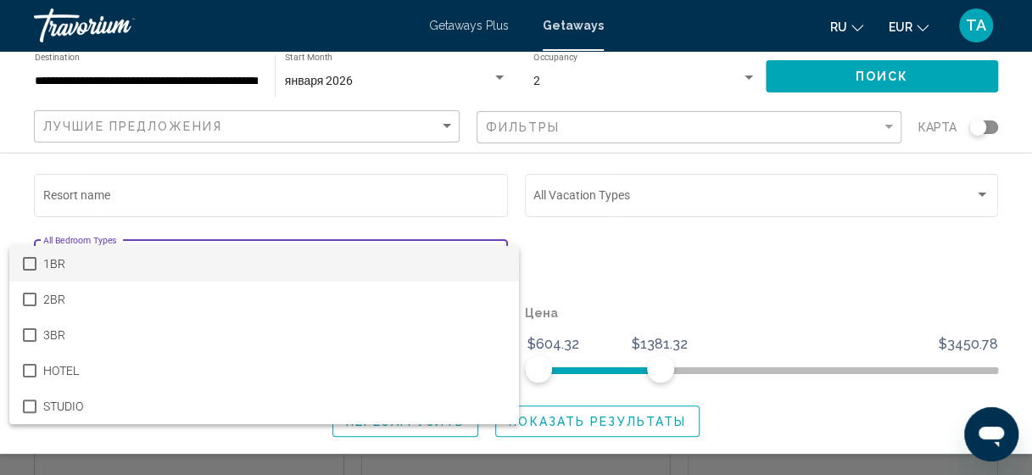
click at [41, 261] on mat-option "1BR" at bounding box center [264, 264] width 510 height 36
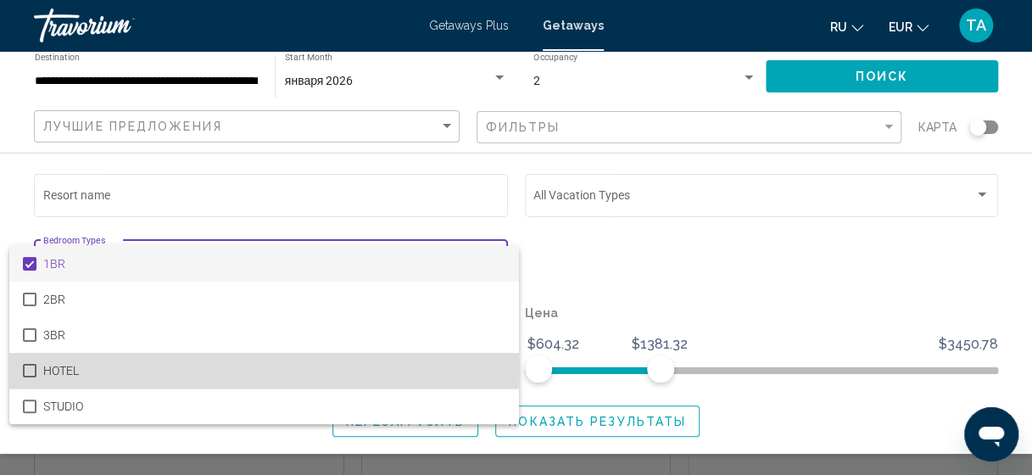
click at [31, 366] on mat-pseudo-checkbox at bounding box center [30, 371] width 14 height 14
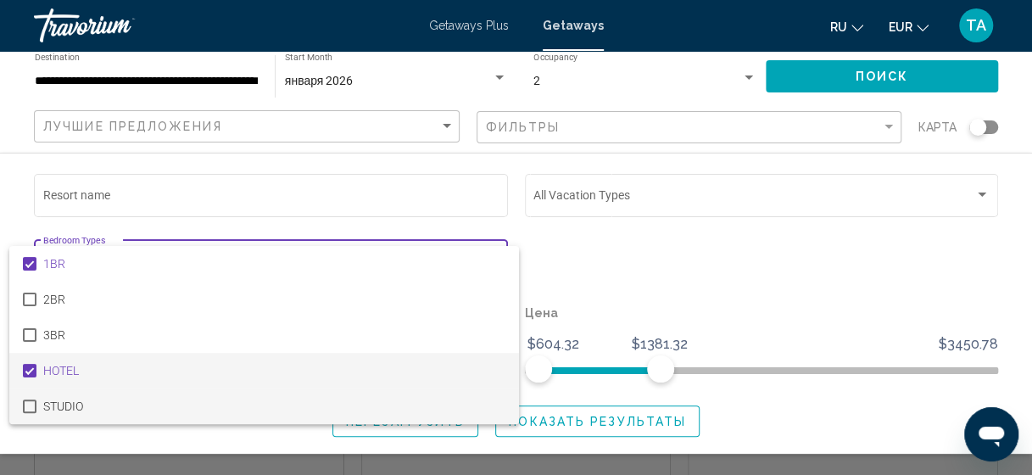
click at [36, 402] on mat-option "STUDIO" at bounding box center [264, 407] width 510 height 36
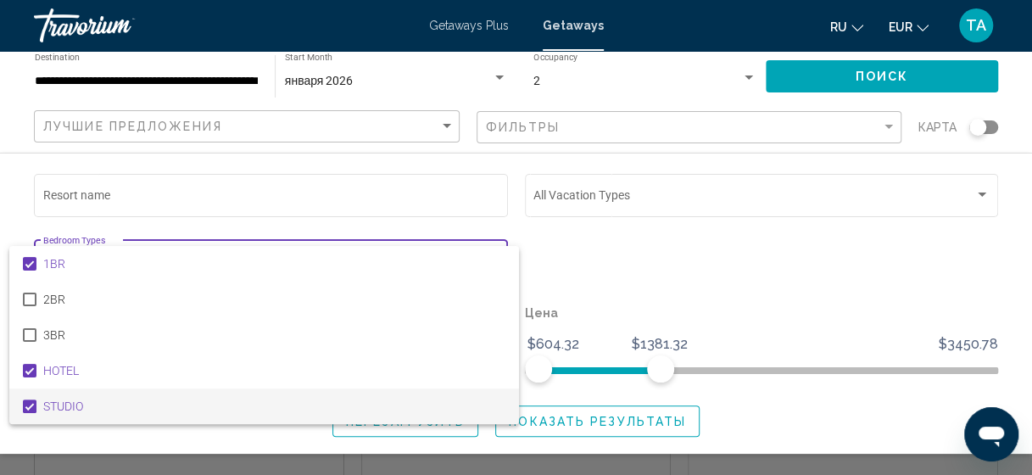
click at [842, 75] on div at bounding box center [516, 237] width 1032 height 475
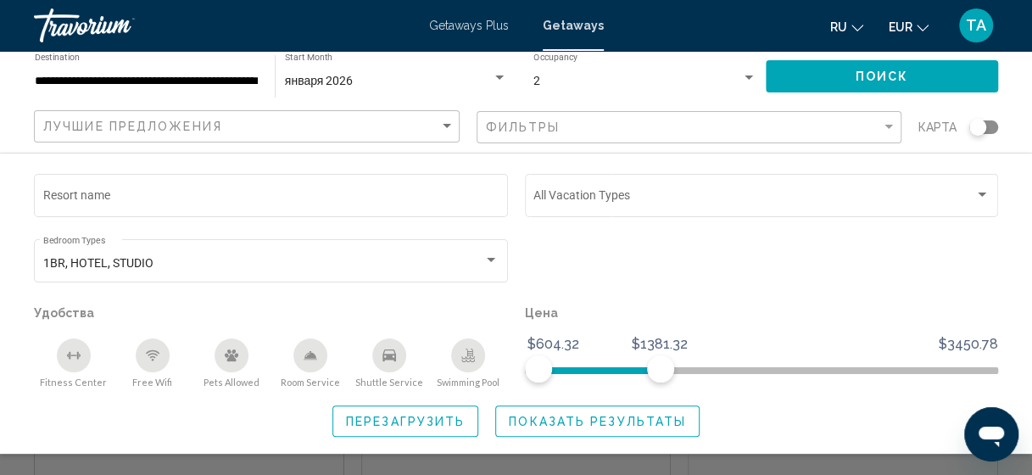
click at [842, 75] on button "Поиск" at bounding box center [882, 75] width 232 height 31
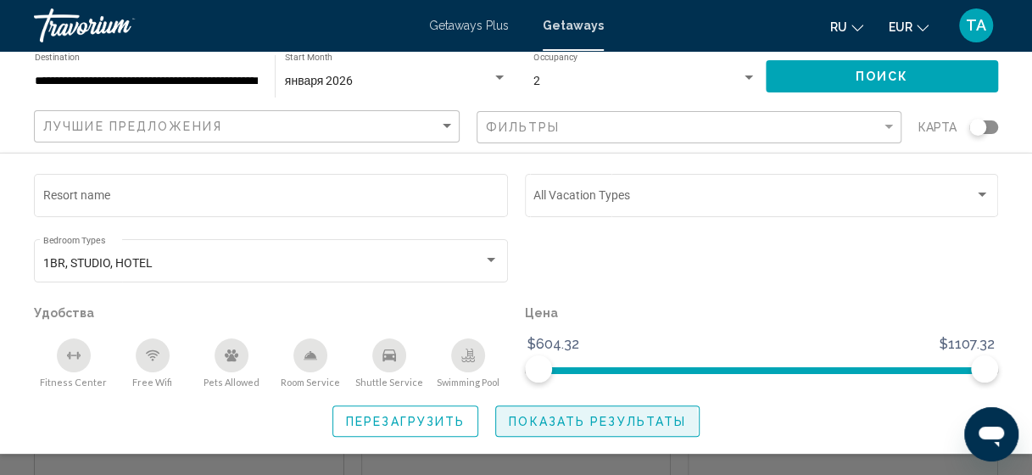
click at [539, 422] on span "Показать результаты" at bounding box center [597, 422] width 177 height 14
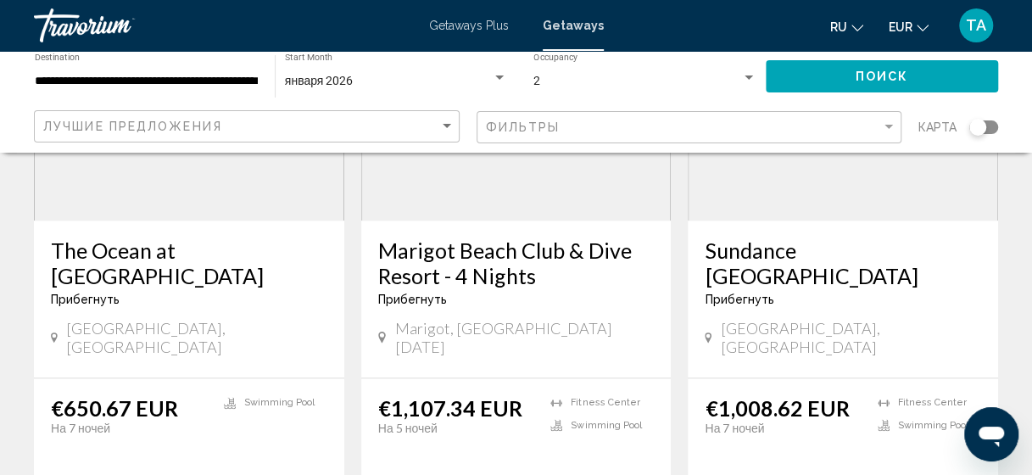
scroll to position [892, 0]
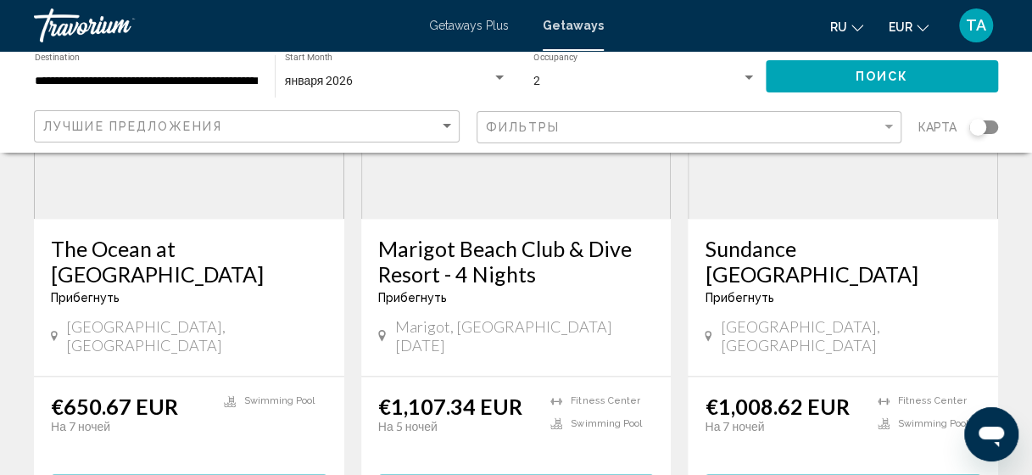
click at [393, 116] on div "Лучшие предложения" at bounding box center [248, 126] width 411 height 31
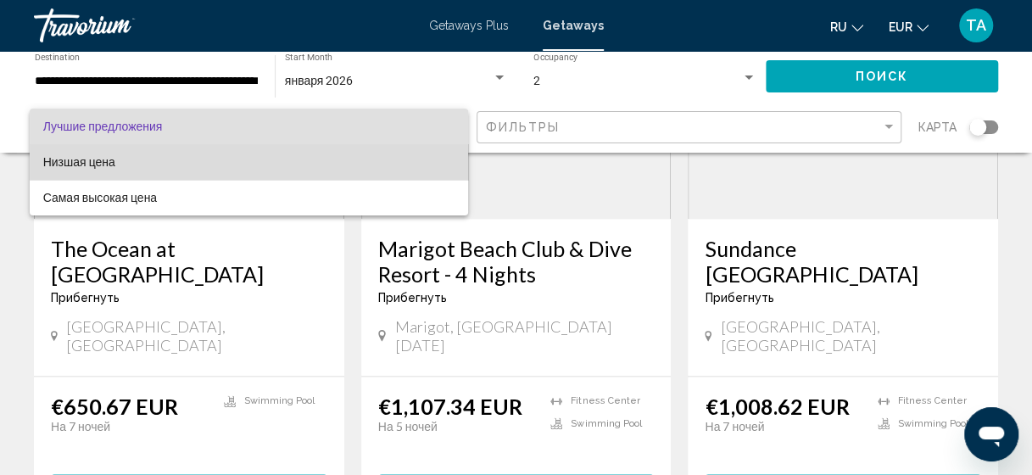
click at [338, 159] on span "Низшая цена" at bounding box center [248, 162] width 411 height 36
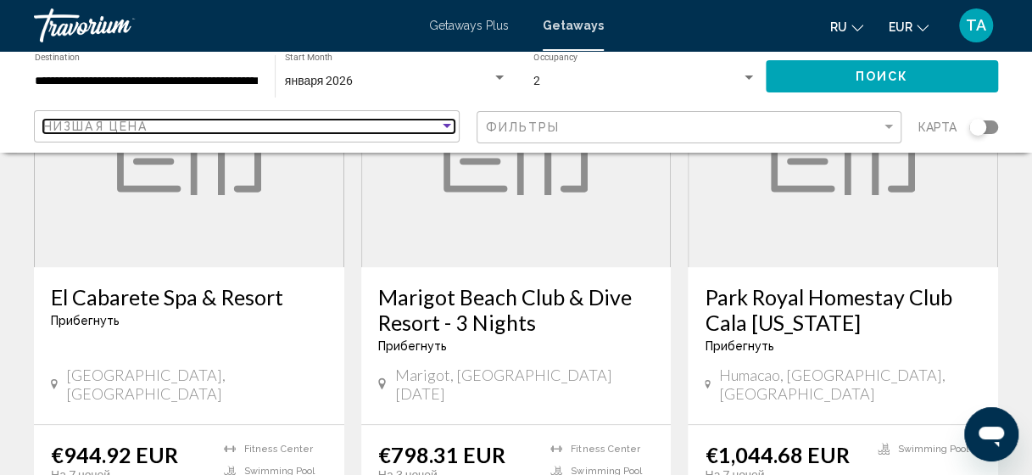
scroll to position [238, 0]
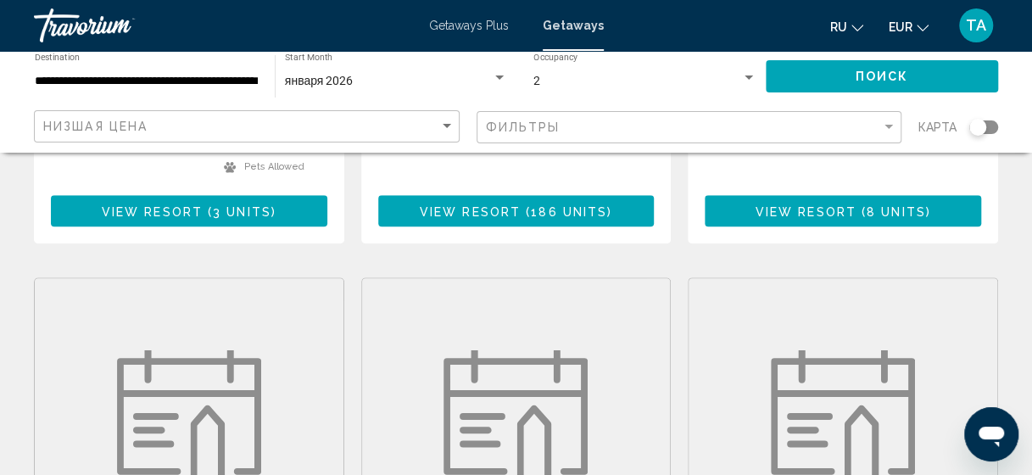
click at [501, 350] on img "Main content" at bounding box center [516, 413] width 144 height 127
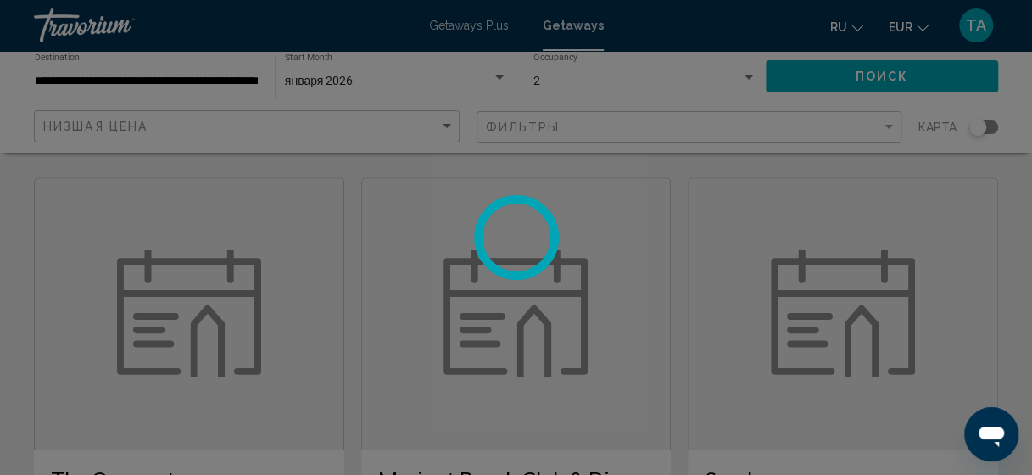
scroll to position [663, 0]
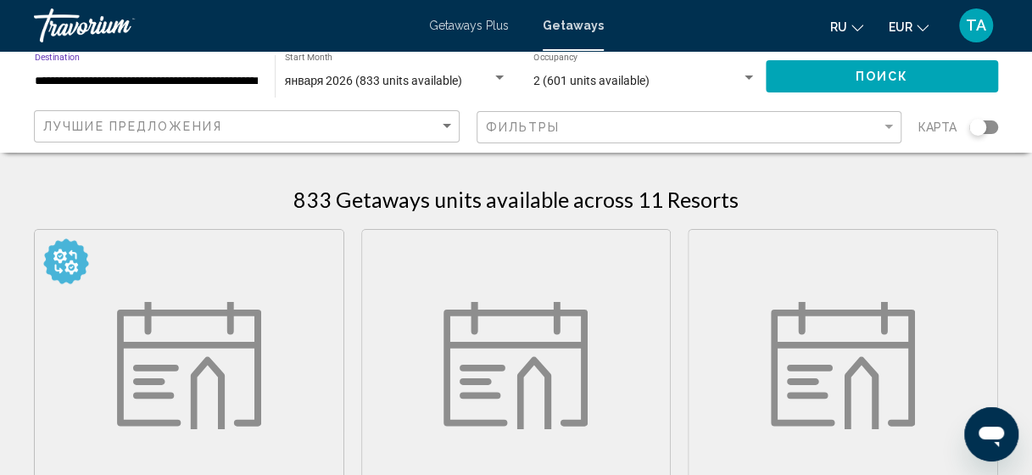
click at [136, 83] on input "**********" at bounding box center [146, 82] width 223 height 14
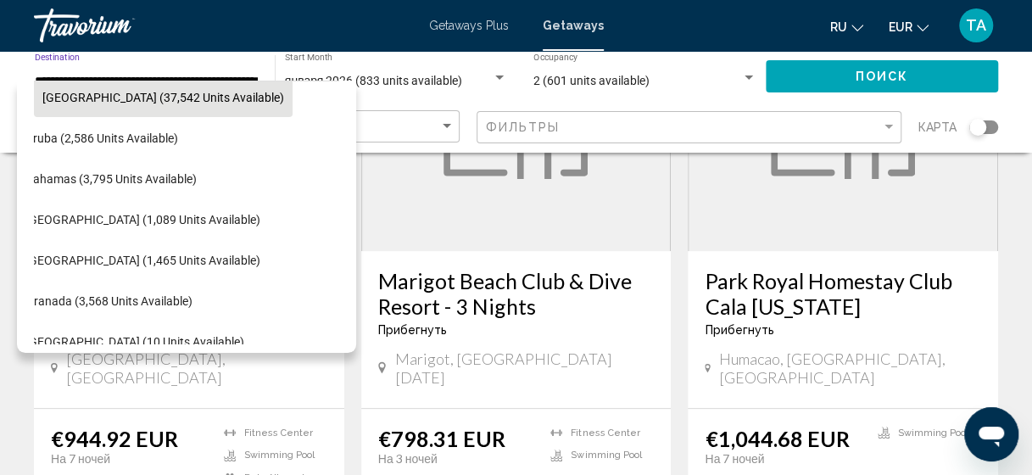
scroll to position [176, 0]
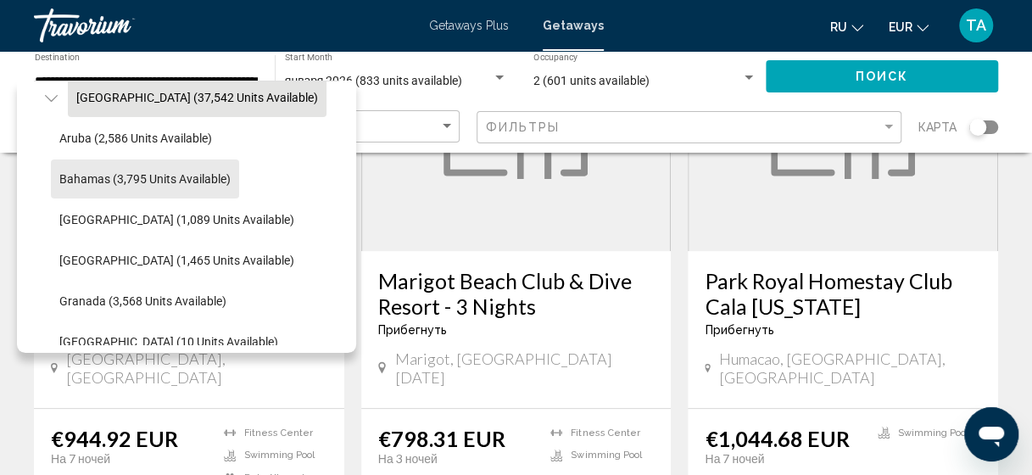
click at [171, 185] on span "Bahamas (3,795 units available)" at bounding box center [144, 179] width 171 height 14
type input "**********"
